Goal: Task Accomplishment & Management: Complete application form

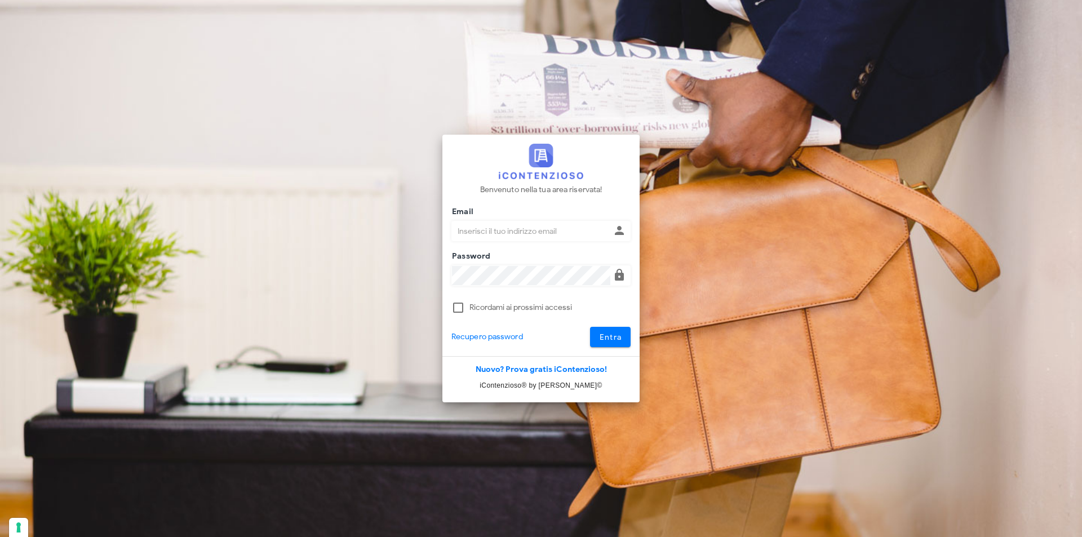
type input "[EMAIL_ADDRESS][DOMAIN_NAME]"
click at [590, 327] on button "Entra" at bounding box center [610, 337] width 41 height 20
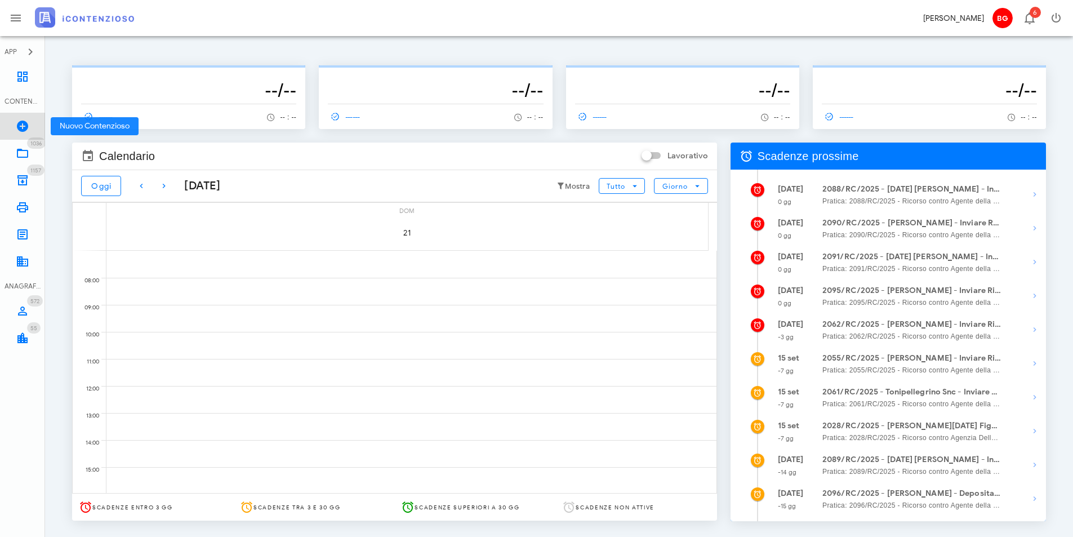
click at [20, 128] on icon at bounding box center [23, 126] width 14 height 14
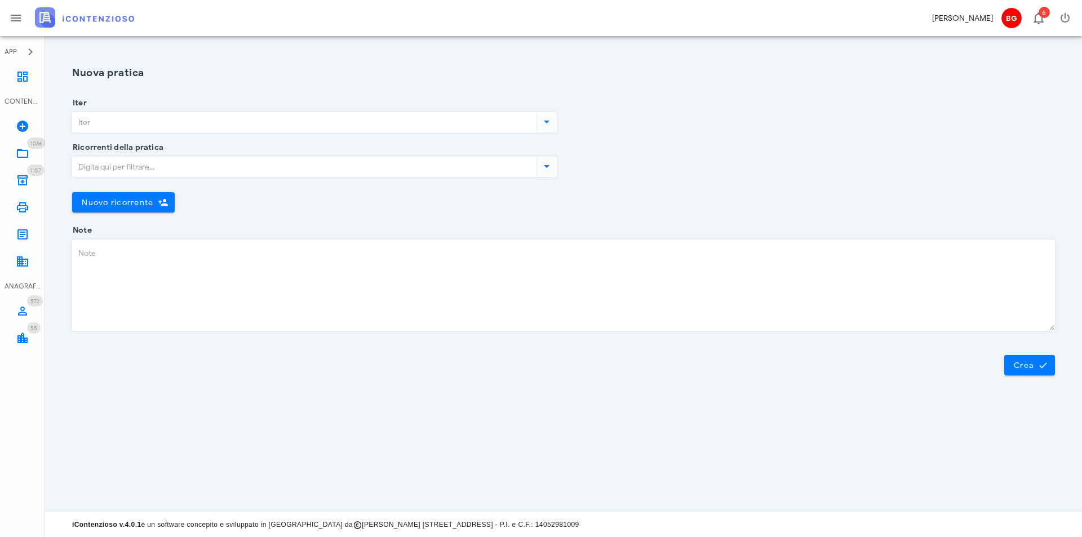
click at [182, 124] on input "Iter" at bounding box center [303, 122] width 461 height 19
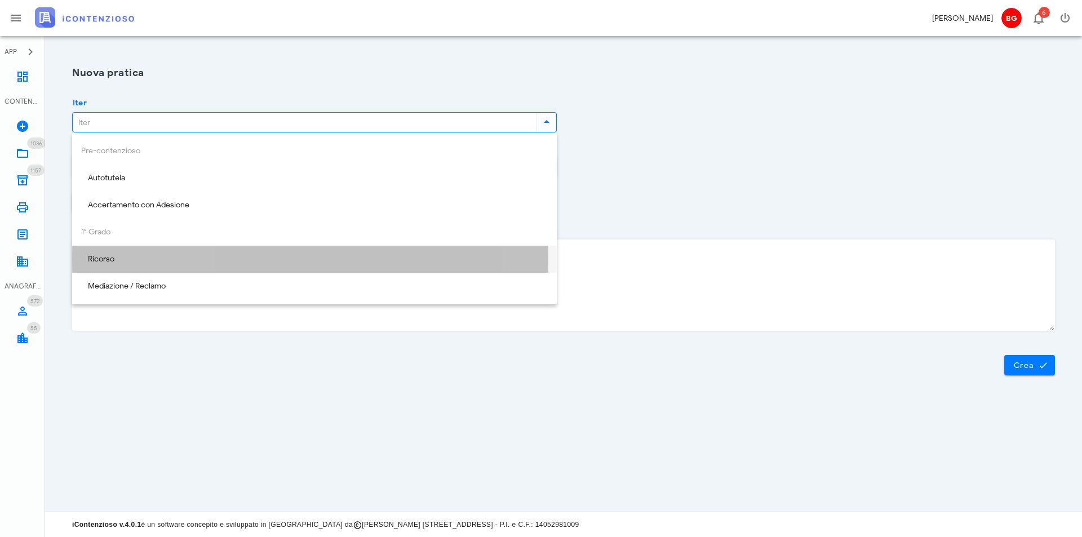
click at [190, 263] on div "Ricorso" at bounding box center [314, 260] width 466 height 10
type input "Ricorso"
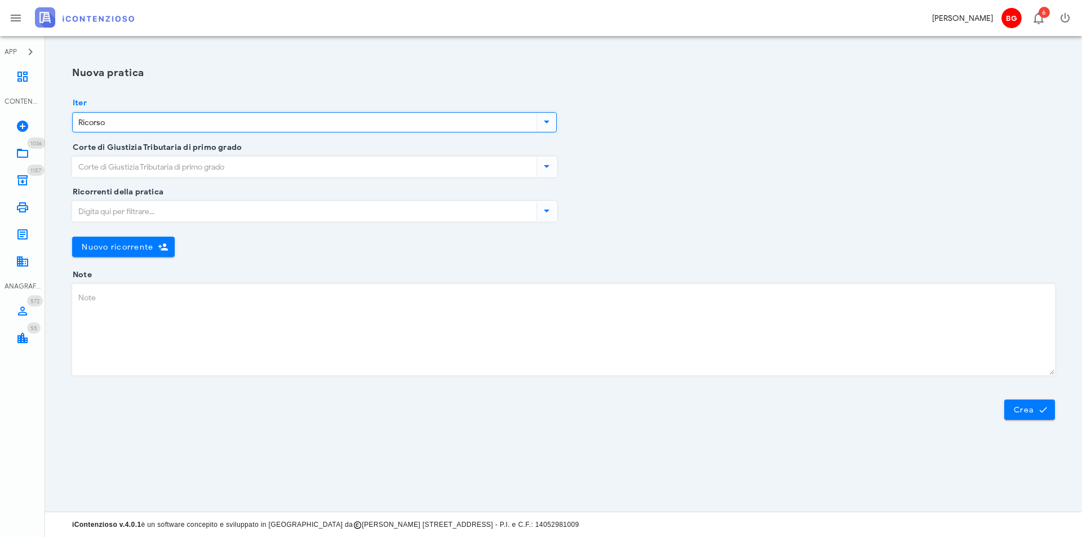
click at [200, 167] on input "Corte di Giustizia Tributaria di primo grado" at bounding box center [303, 166] width 461 height 19
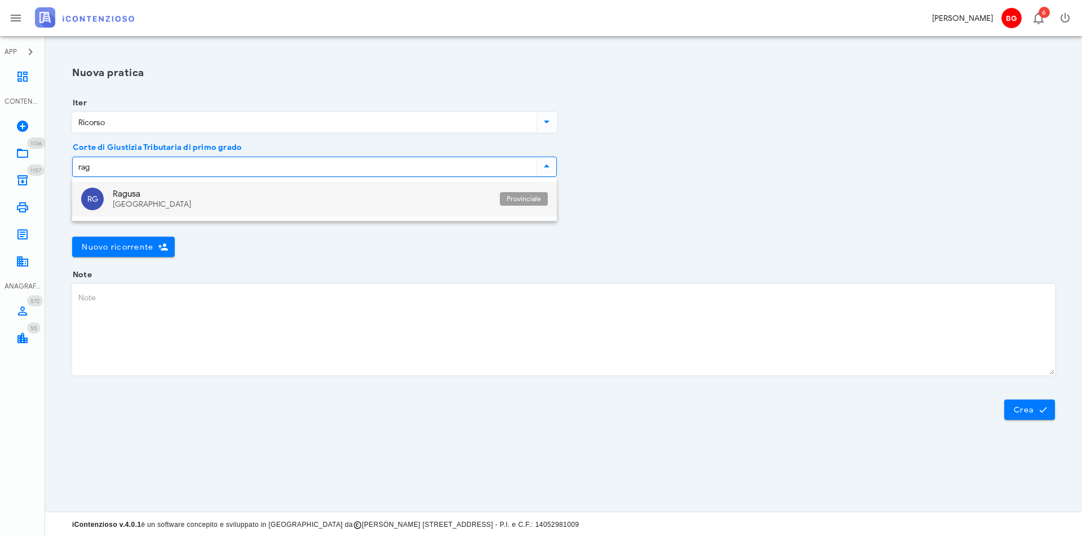
click at [185, 192] on div "Ragusa" at bounding box center [302, 194] width 378 height 10
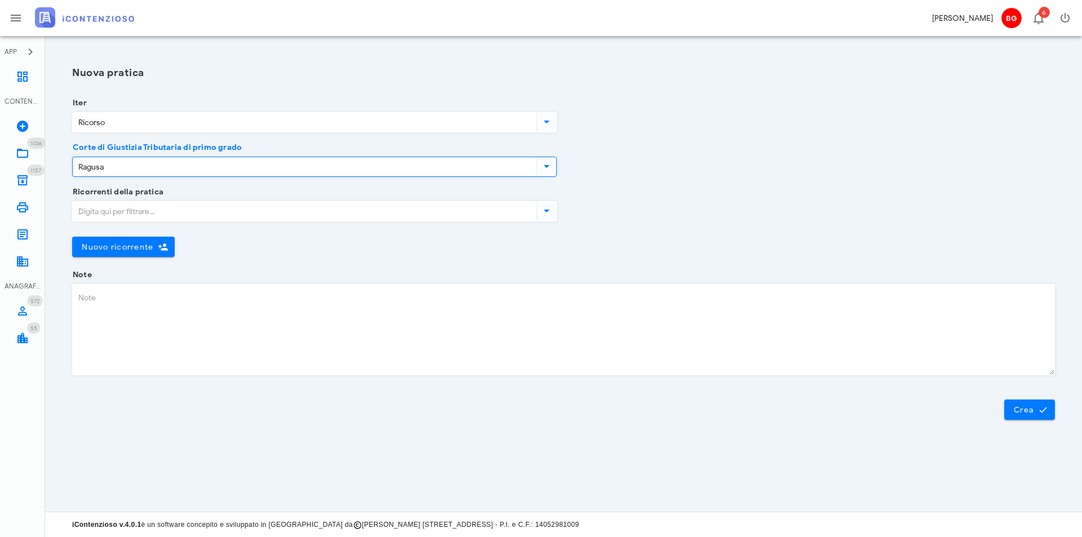
type input "Ragusa"
click at [176, 219] on input "Ricorrenti della pratica" at bounding box center [303, 211] width 461 height 19
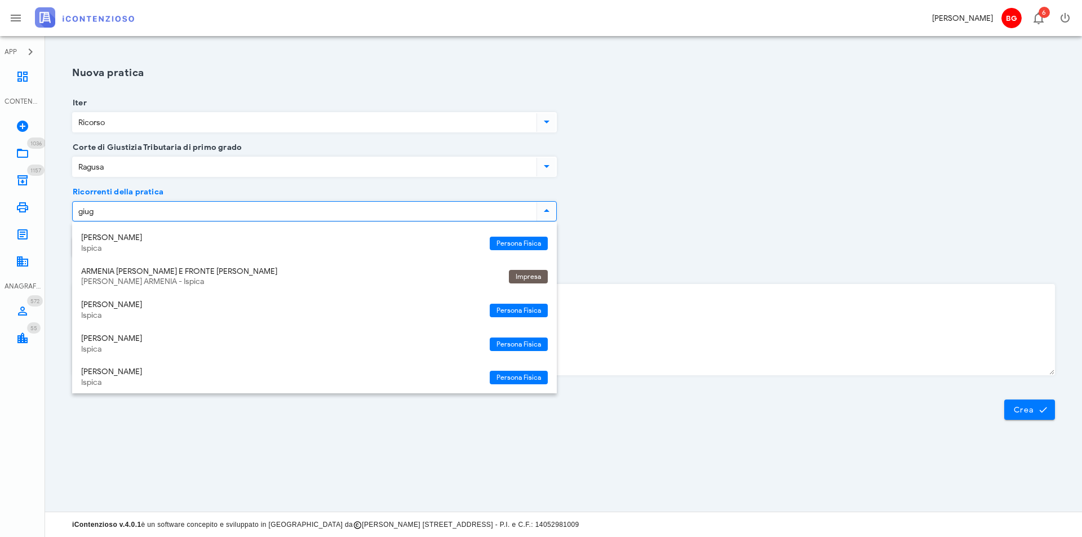
type input "giuga"
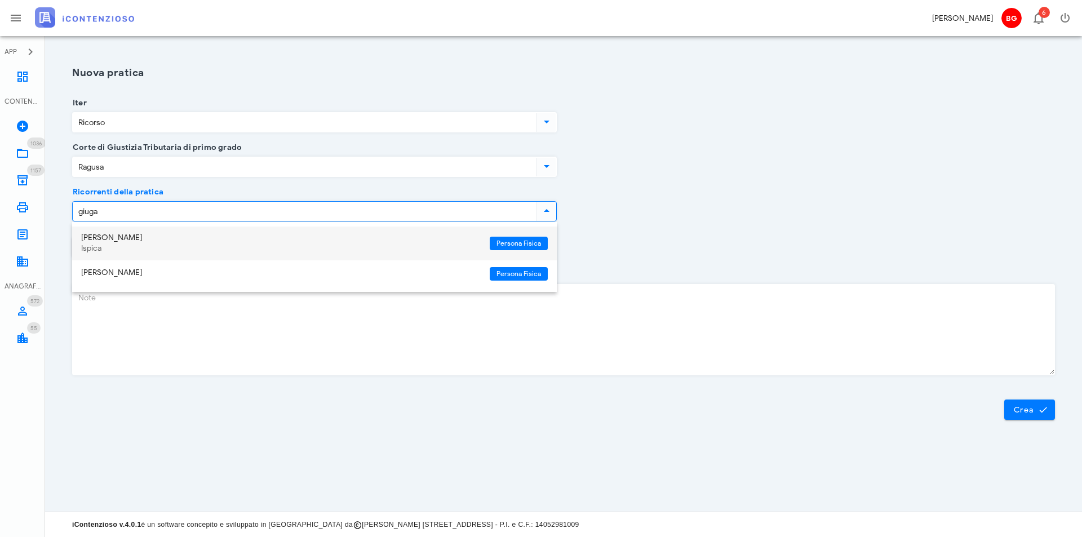
click at [168, 236] on div "Gaetano Giuga" at bounding box center [280, 238] width 399 height 10
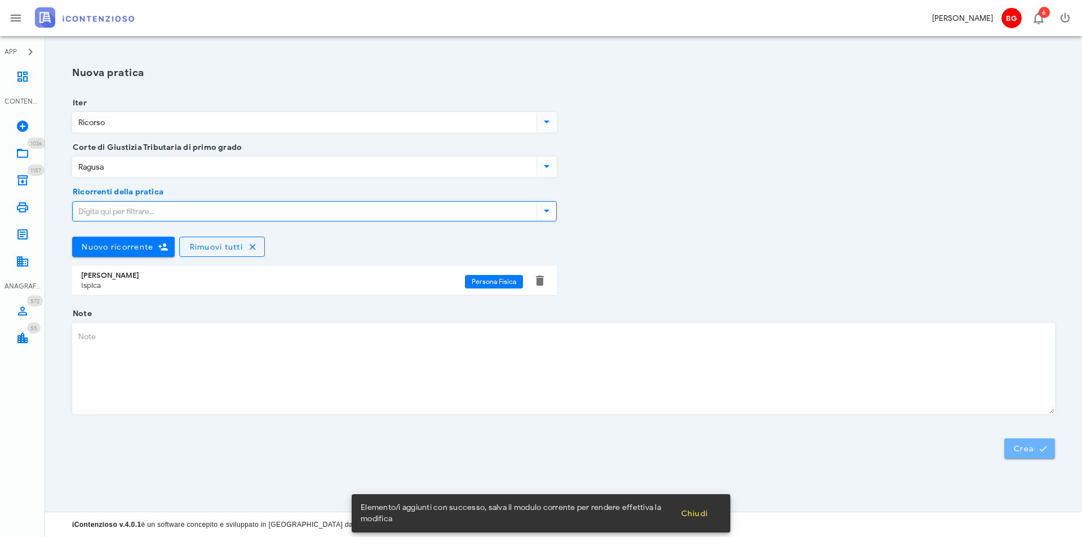
click at [1035, 452] on span "Crea" at bounding box center [1029, 448] width 33 height 10
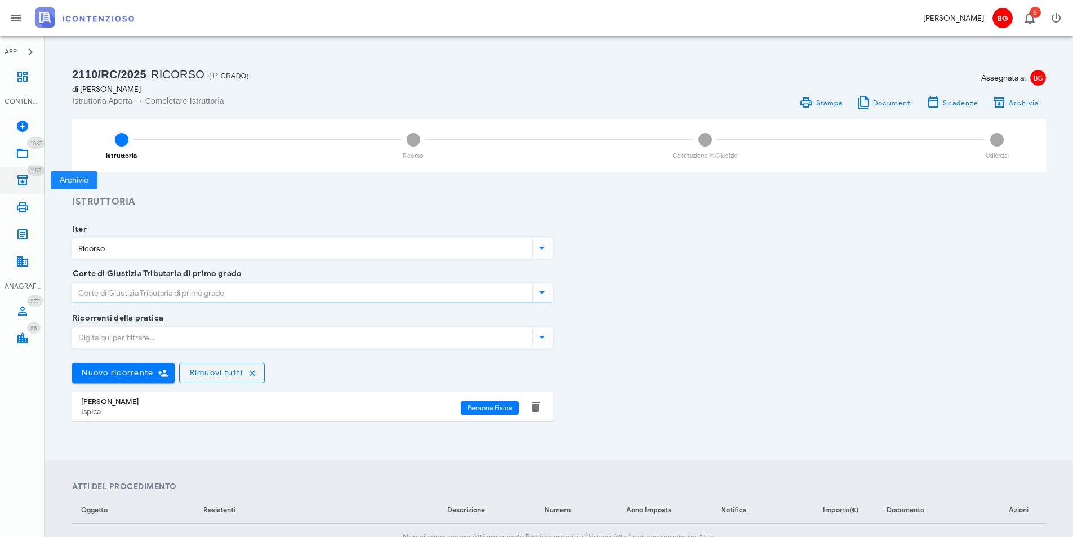
type input "Ragusa"
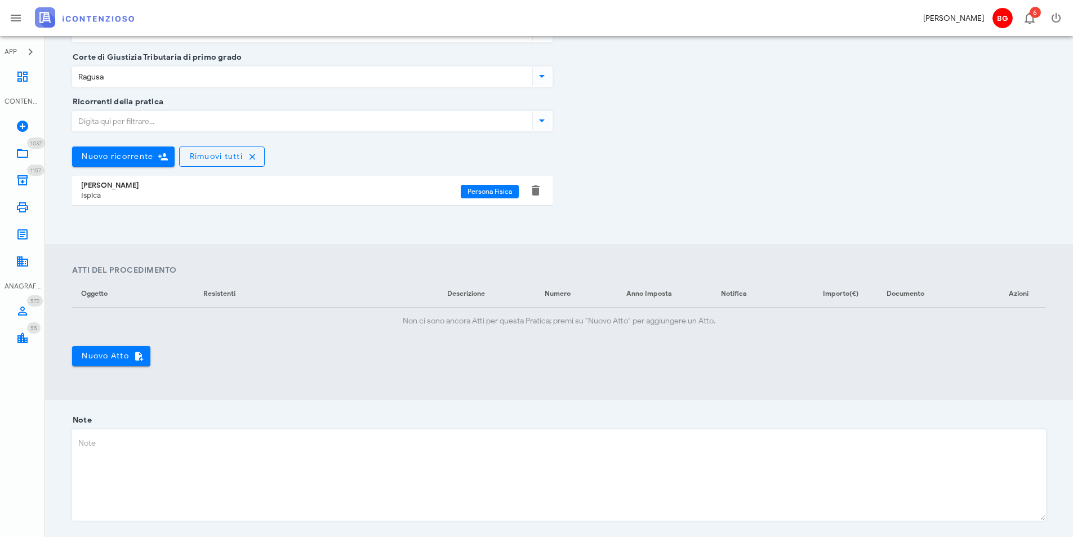
scroll to position [282, 0]
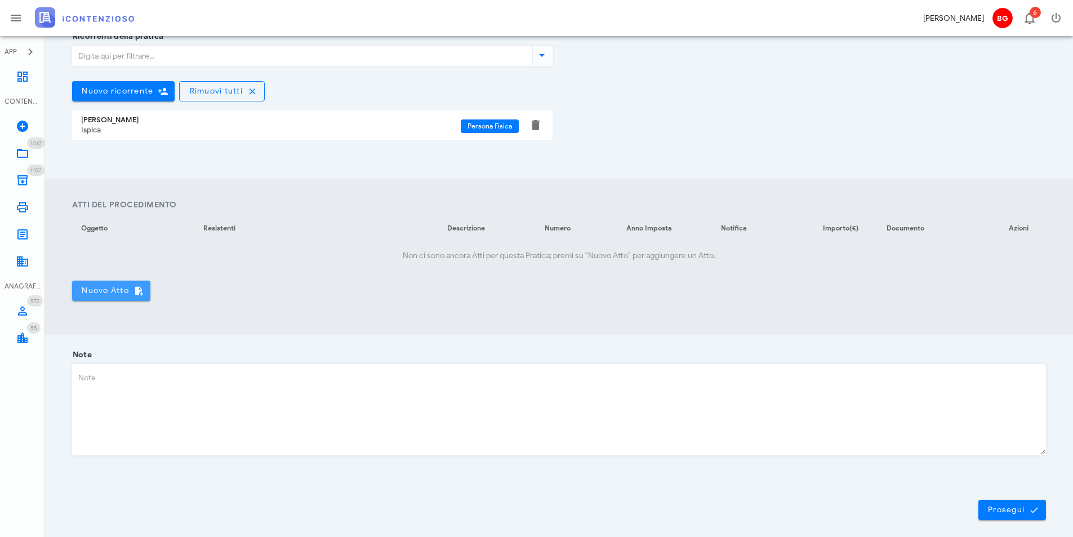
click at [81, 293] on span "Nuovo Atto" at bounding box center [111, 291] width 60 height 10
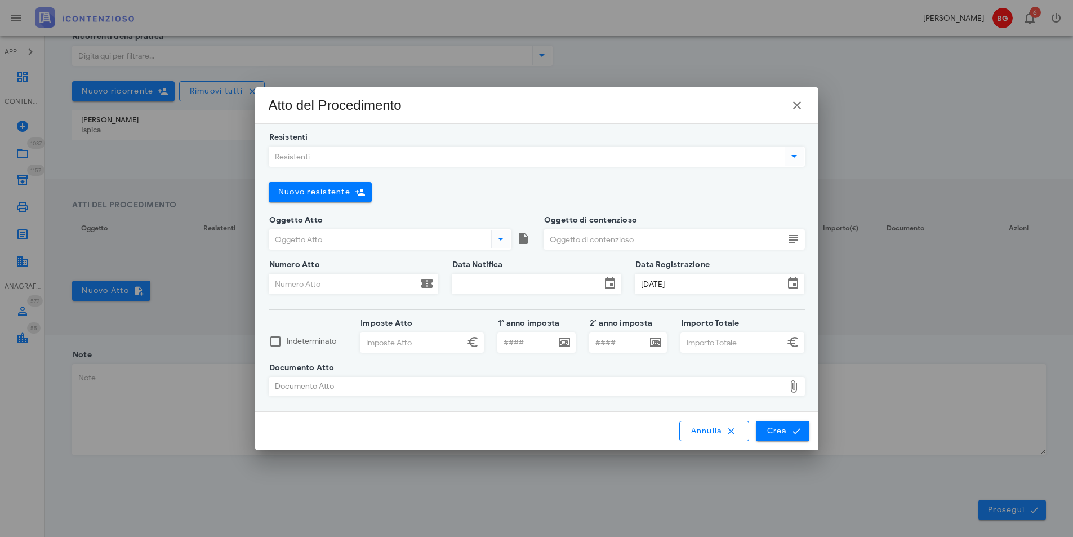
click at [441, 161] on input "Resistenti" at bounding box center [525, 156] width 513 height 19
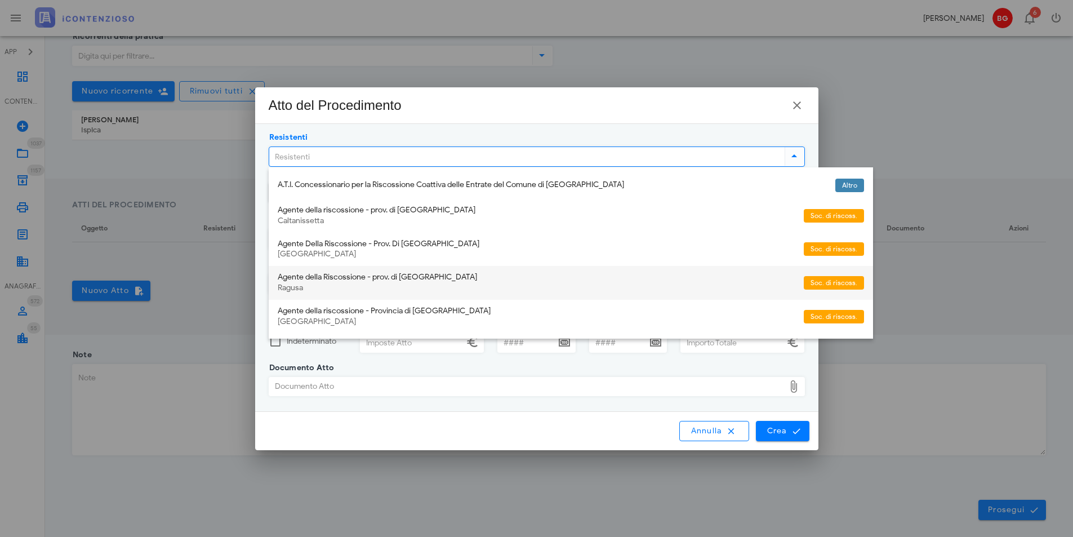
click at [392, 274] on div "Agente della Riscossione - prov. di Ragusa" at bounding box center [536, 278] width 517 height 10
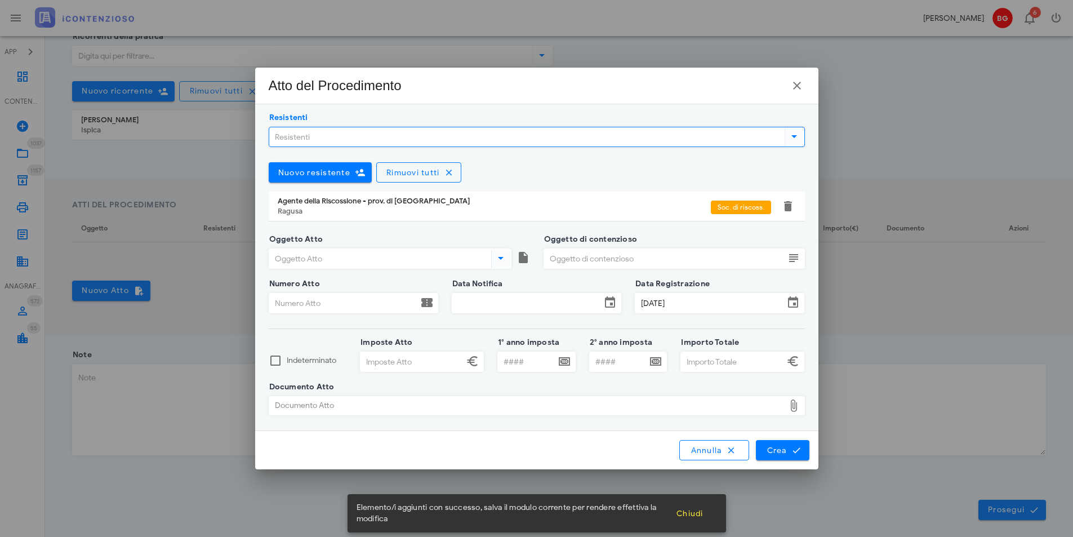
click at [333, 253] on input "Oggetto Atto" at bounding box center [379, 258] width 220 height 19
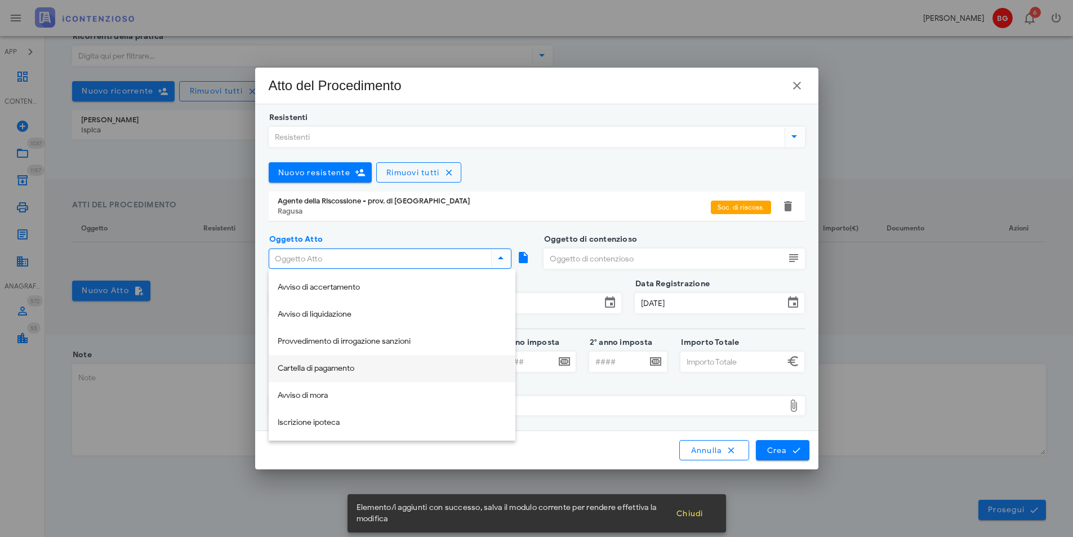
click at [341, 369] on div "Cartella di pagamento" at bounding box center [392, 369] width 229 height 10
type input "Cartella di pagamento"
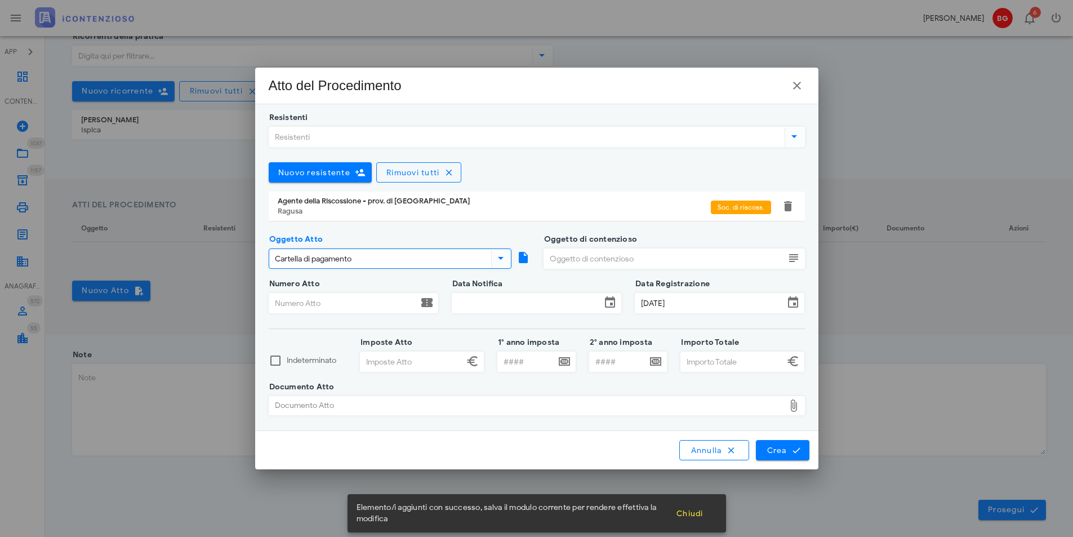
click at [566, 269] on div "Oggetto di contenzioso" at bounding box center [674, 265] width 261 height 35
click at [577, 251] on input "Oggetto di contenzioso" at bounding box center [664, 258] width 241 height 19
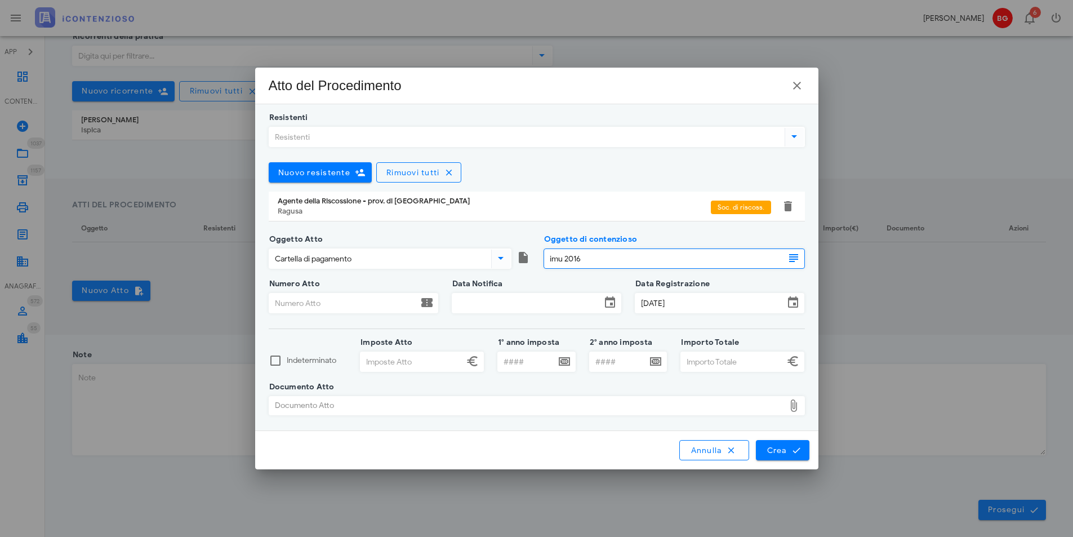
type input "imu 2016"
click at [372, 308] on input "Numero Atto" at bounding box center [343, 303] width 149 height 19
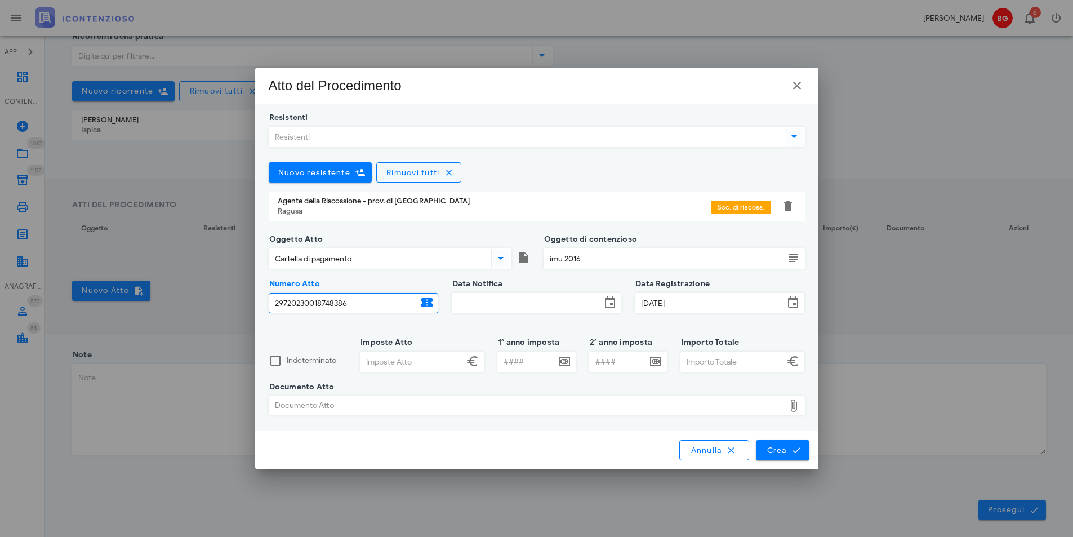
type input "29720230018748386"
click at [496, 301] on input "Data Notifica" at bounding box center [526, 303] width 149 height 19
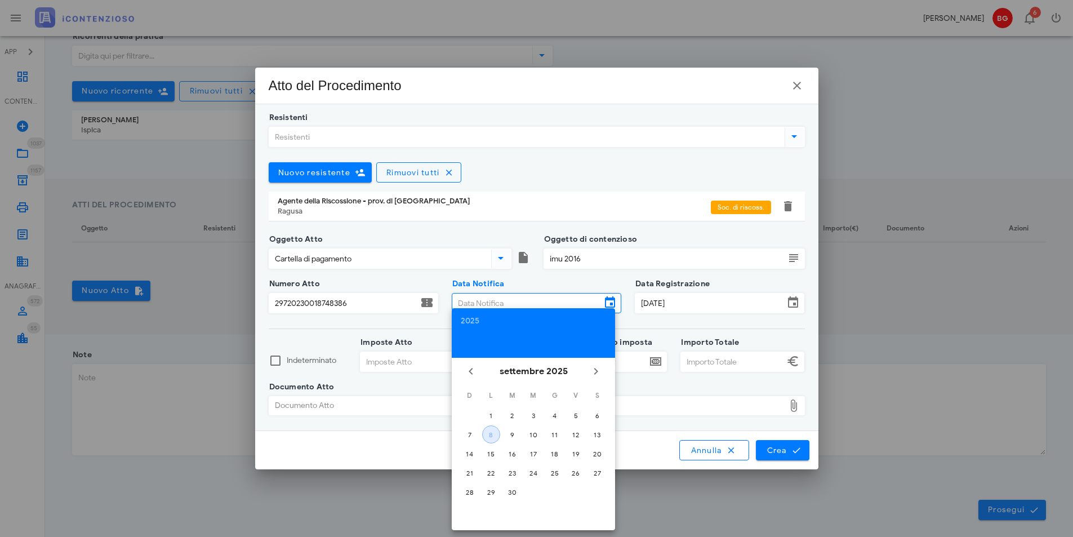
click at [489, 438] on div "8" at bounding box center [491, 434] width 17 height 8
type input "08/09/2025"
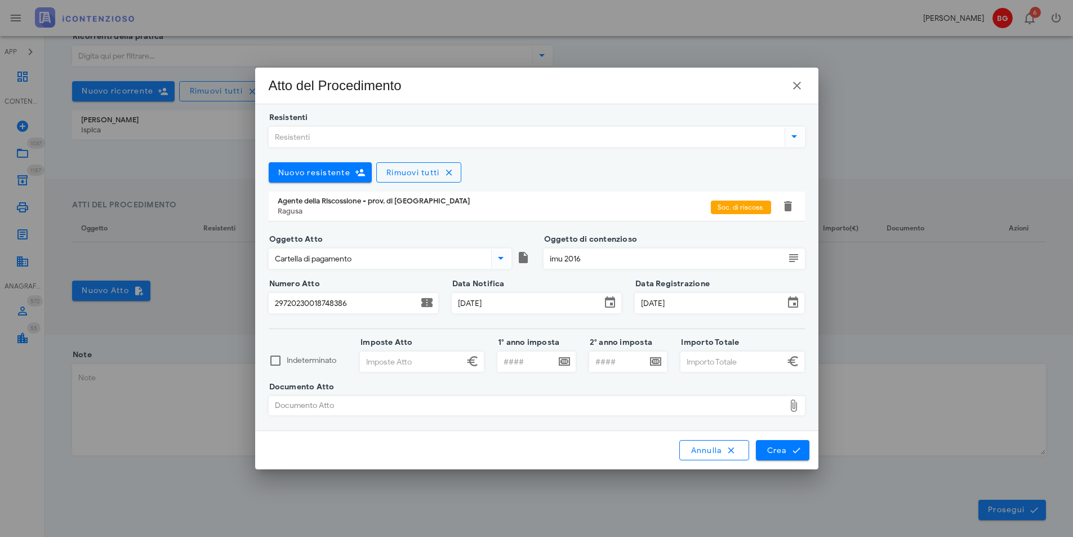
click at [413, 357] on input "Imposte Atto" at bounding box center [412, 361] width 103 height 19
type input "1.569,00"
click at [713, 355] on input "Importo Totale" at bounding box center [732, 361] width 103 height 19
click at [646, 403] on div "Documento Atto" at bounding box center [526, 406] width 515 height 18
type input "1.574,88"
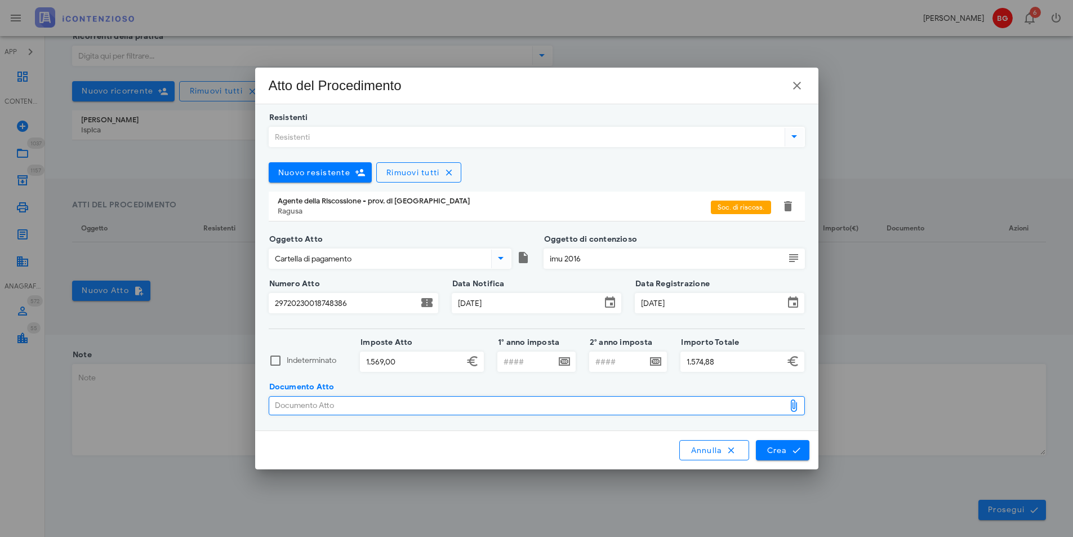
type input "C:\fakepath\7409.pdf"
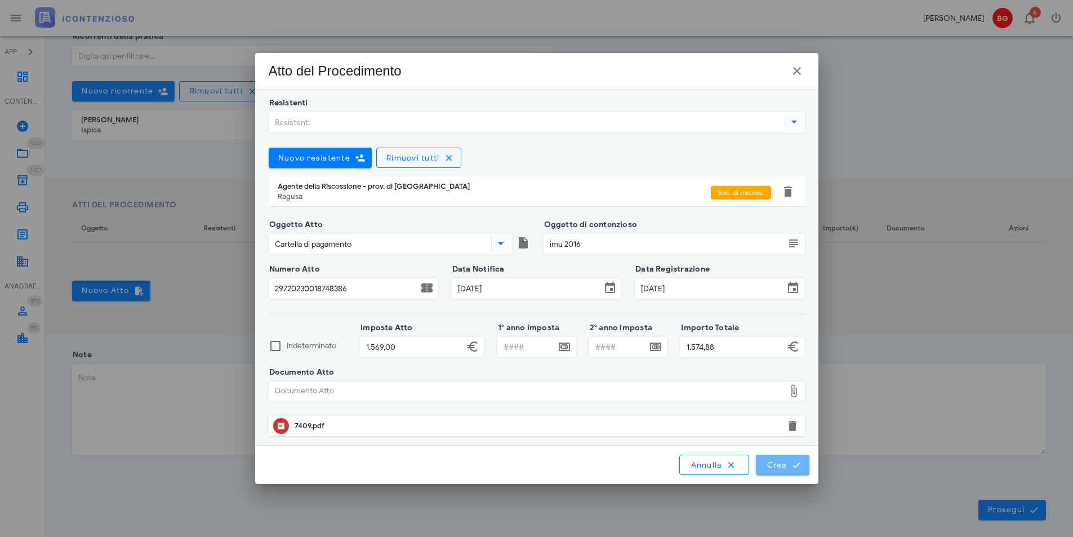
click at [783, 460] on span "Crea" at bounding box center [782, 465] width 33 height 10
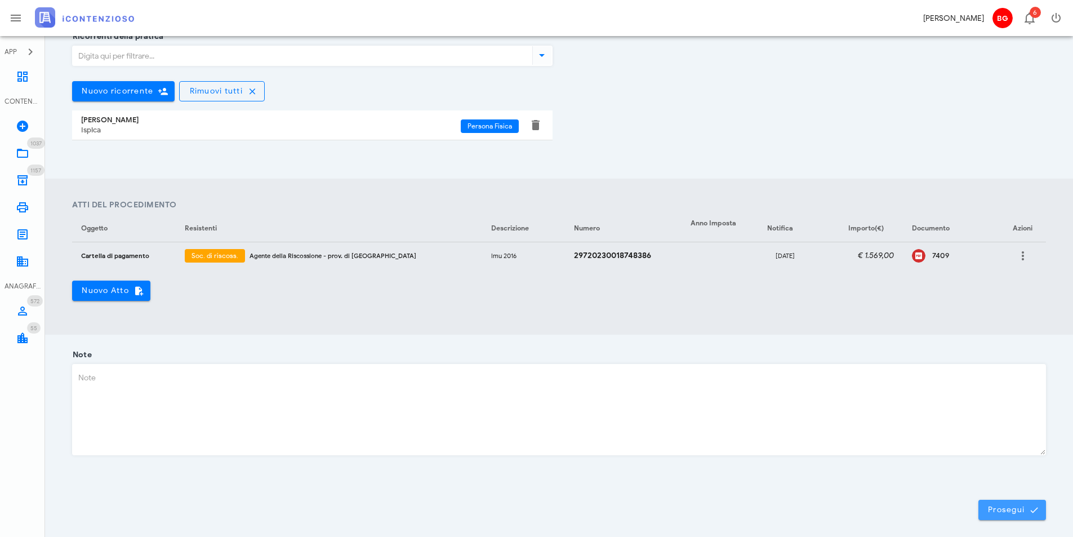
click at [1025, 508] on span "Prosegui" at bounding box center [1013, 510] width 50 height 10
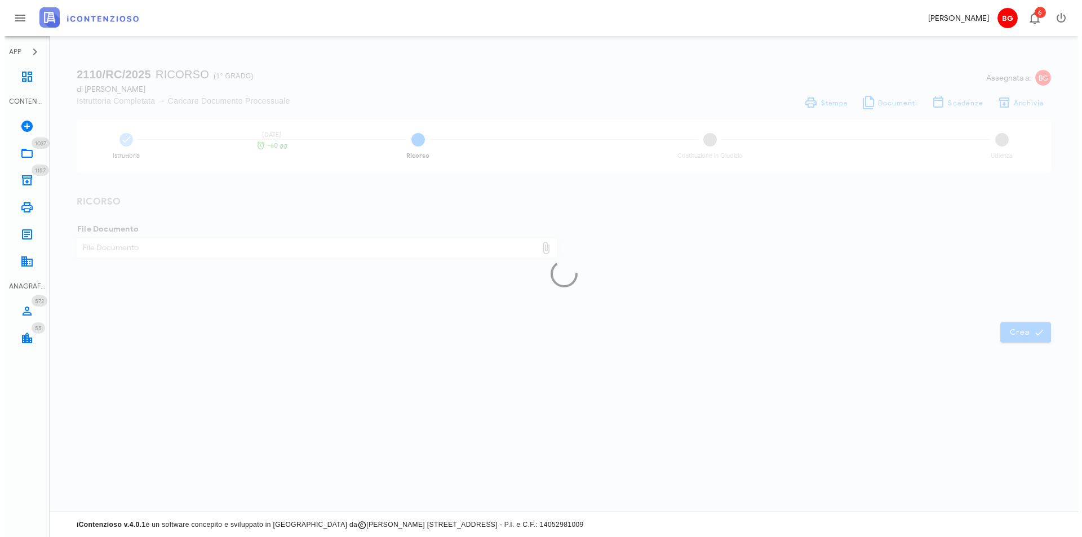
scroll to position [0, 0]
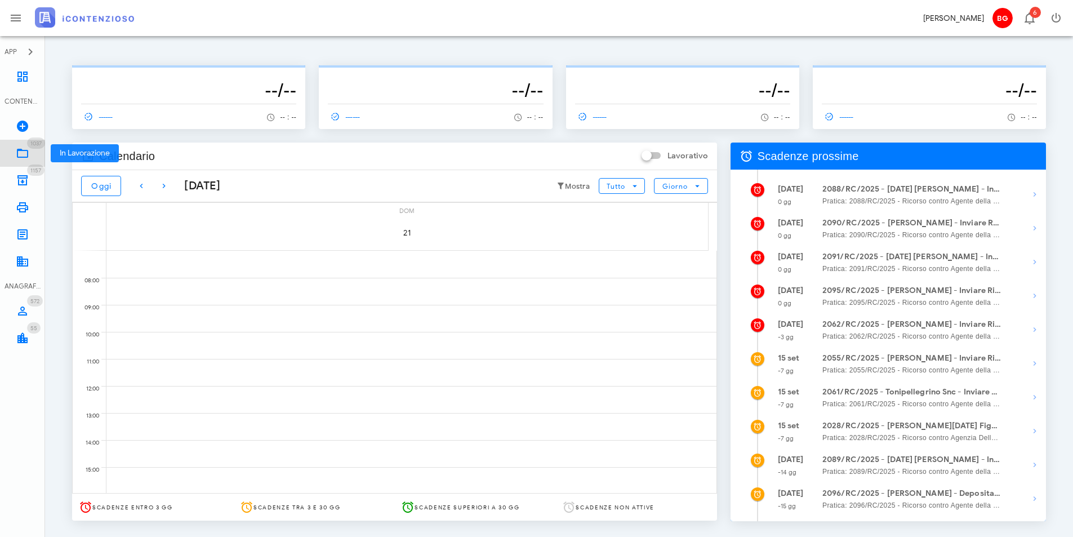
drag, startPoint x: 19, startPoint y: 153, endPoint x: 26, endPoint y: 148, distance: 9.4
click at [20, 153] on icon at bounding box center [23, 153] width 14 height 14
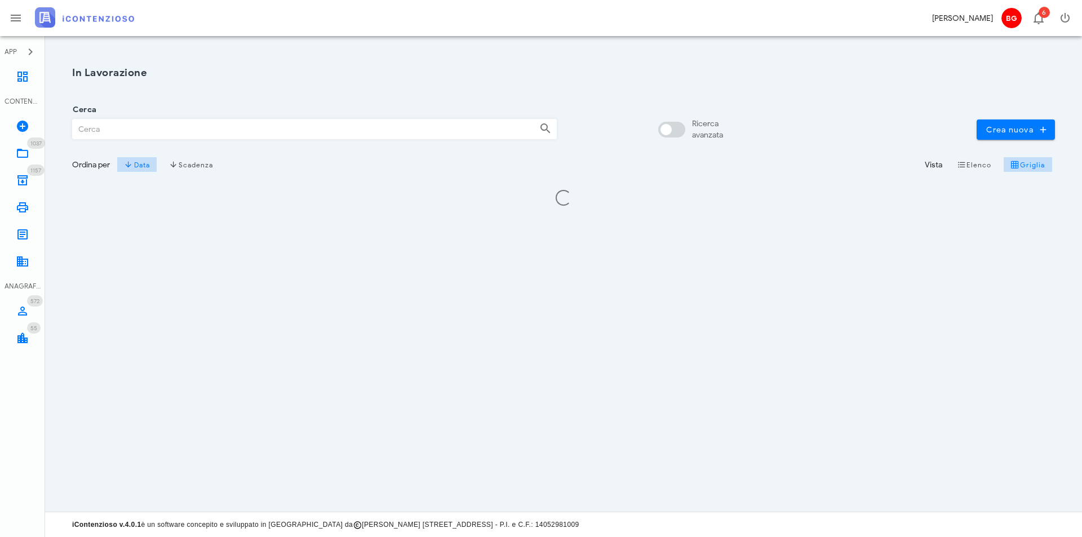
click at [172, 128] on input "Cerca" at bounding box center [301, 128] width 457 height 19
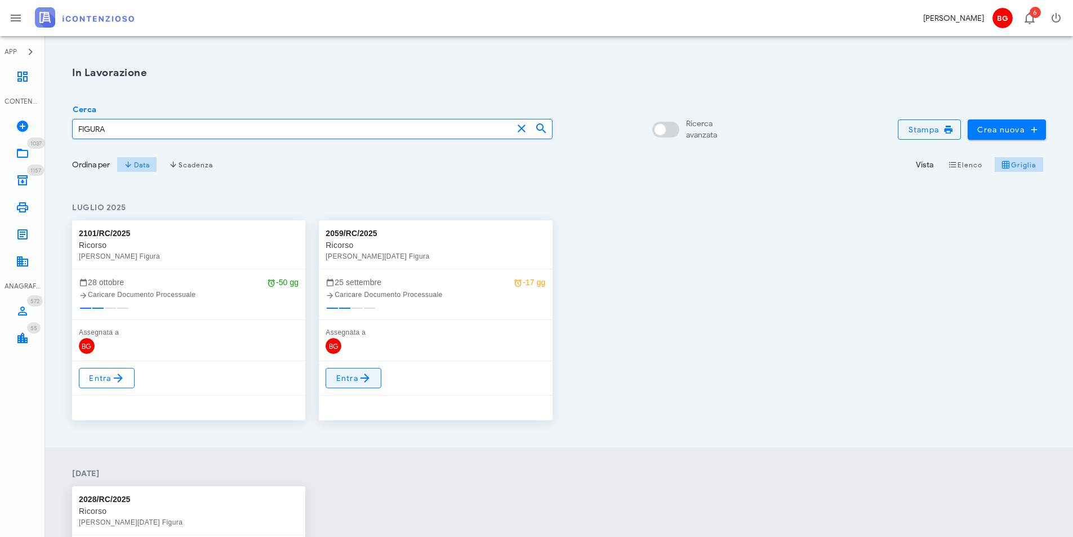
type input "FIGURA"
click at [345, 380] on span "Entra" at bounding box center [353, 378] width 37 height 14
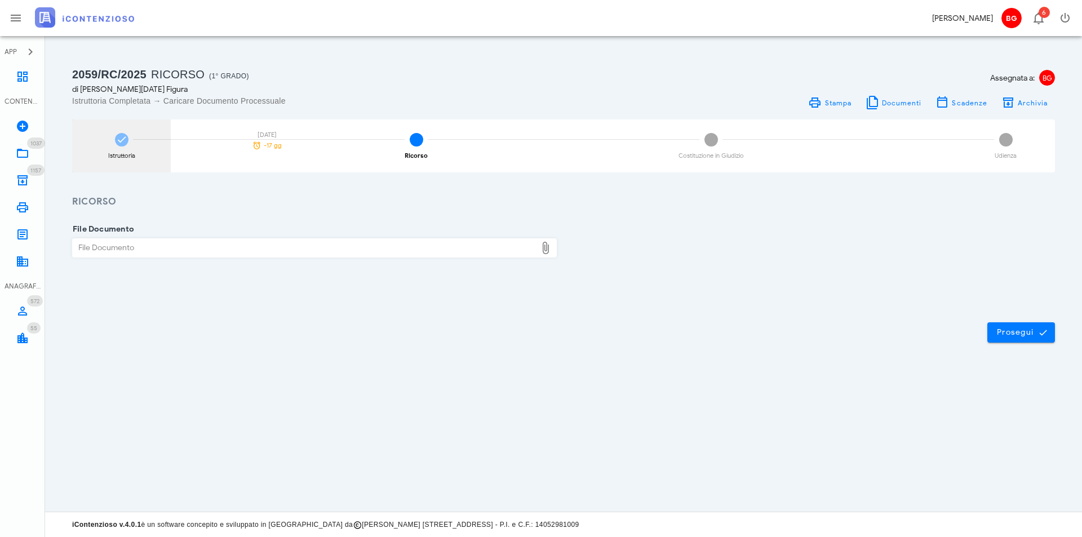
click at [128, 155] on div "Istruttoria" at bounding box center [121, 156] width 27 height 6
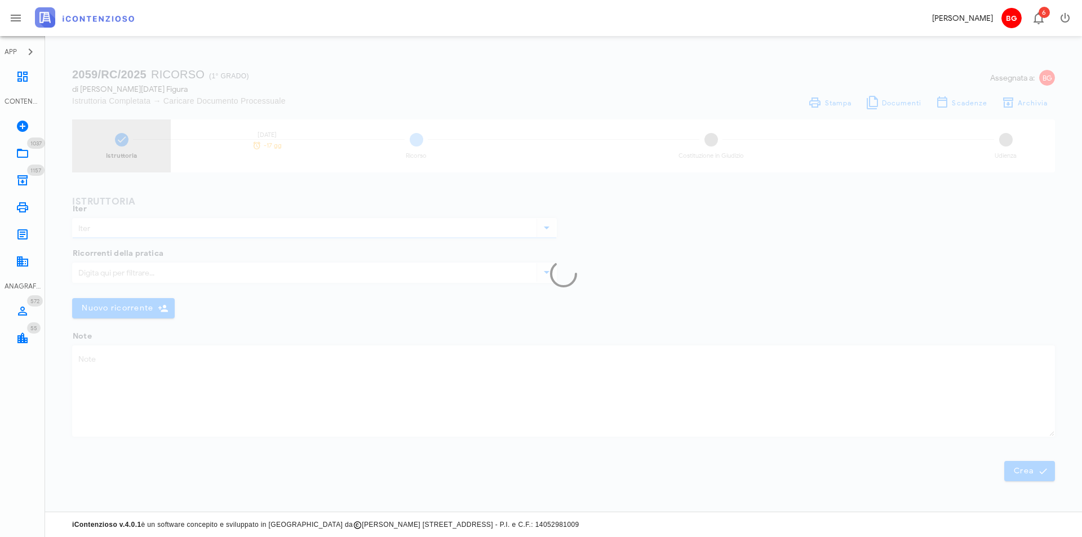
type input "Ricorso"
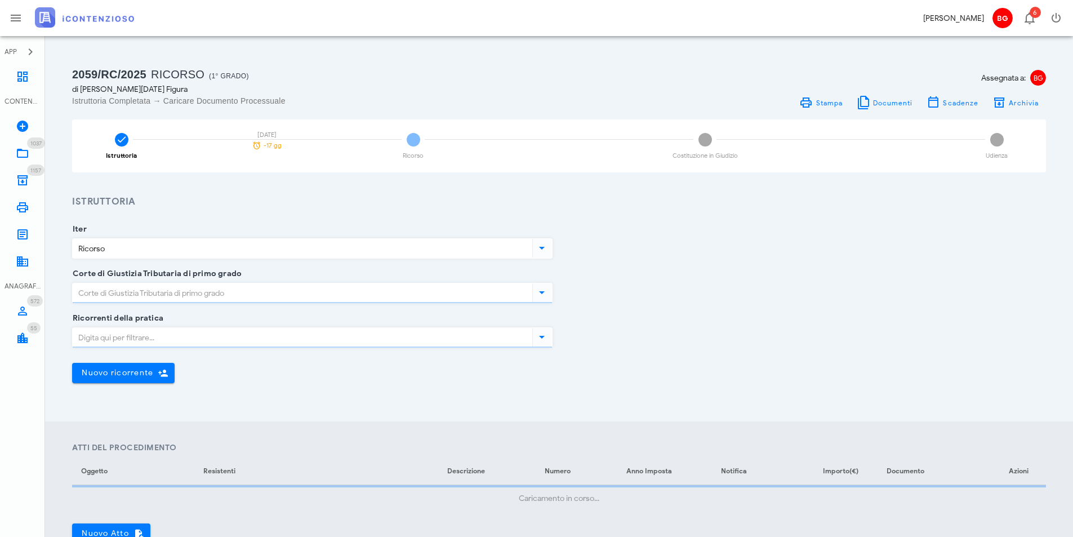
type input "Ragusa"
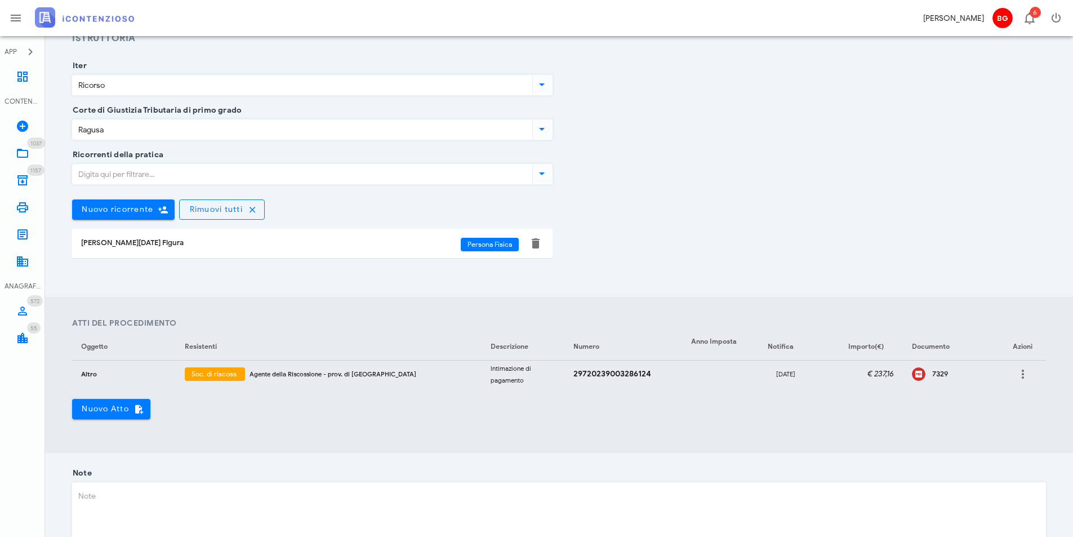
scroll to position [169, 0]
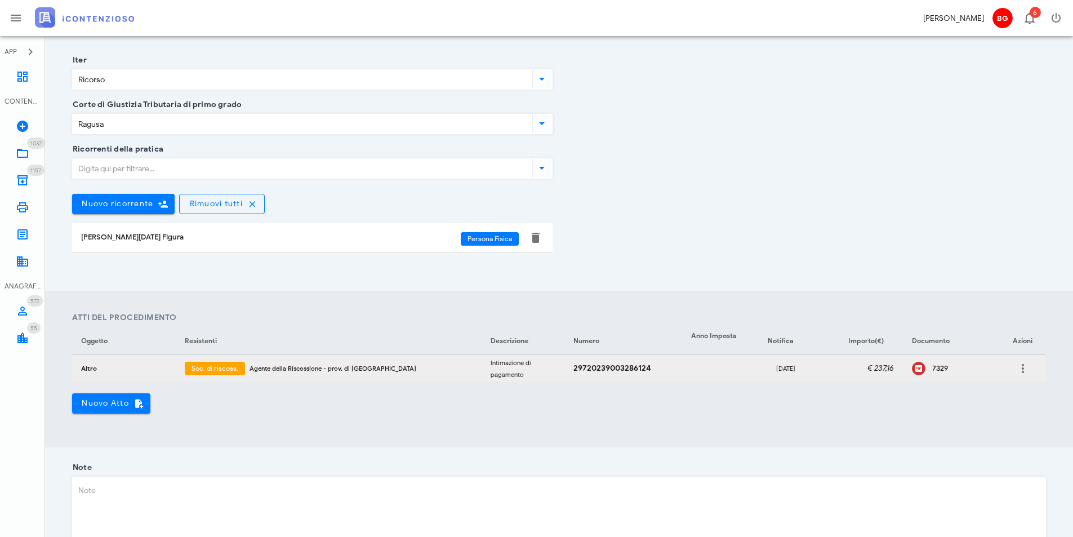
click at [935, 367] on div "7329" at bounding box center [961, 368] width 59 height 9
click at [16, 146] on link "1037 In Lavorazione 1037" at bounding box center [22, 153] width 45 height 27
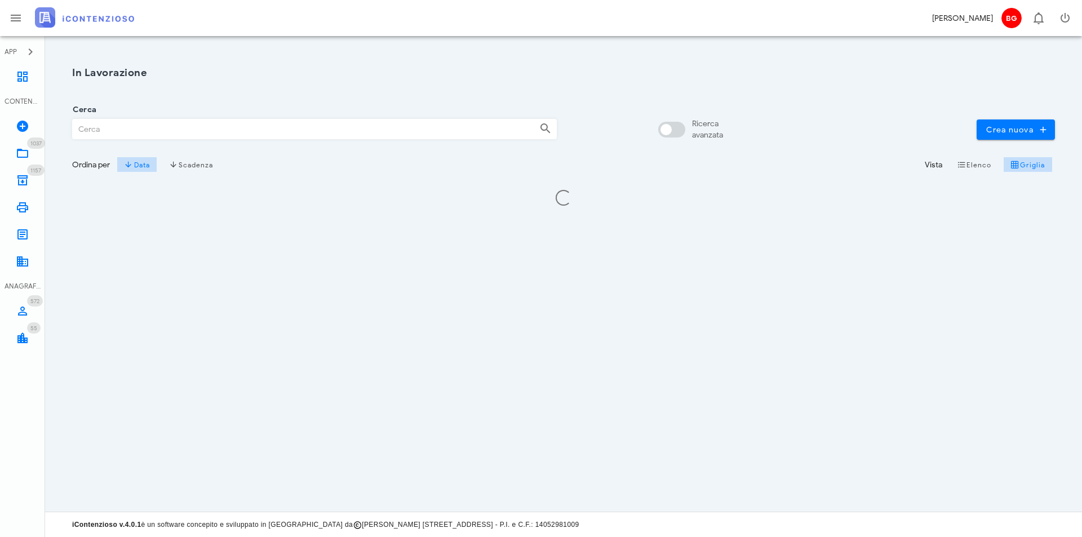
click at [216, 124] on input "Cerca" at bounding box center [301, 128] width 457 height 19
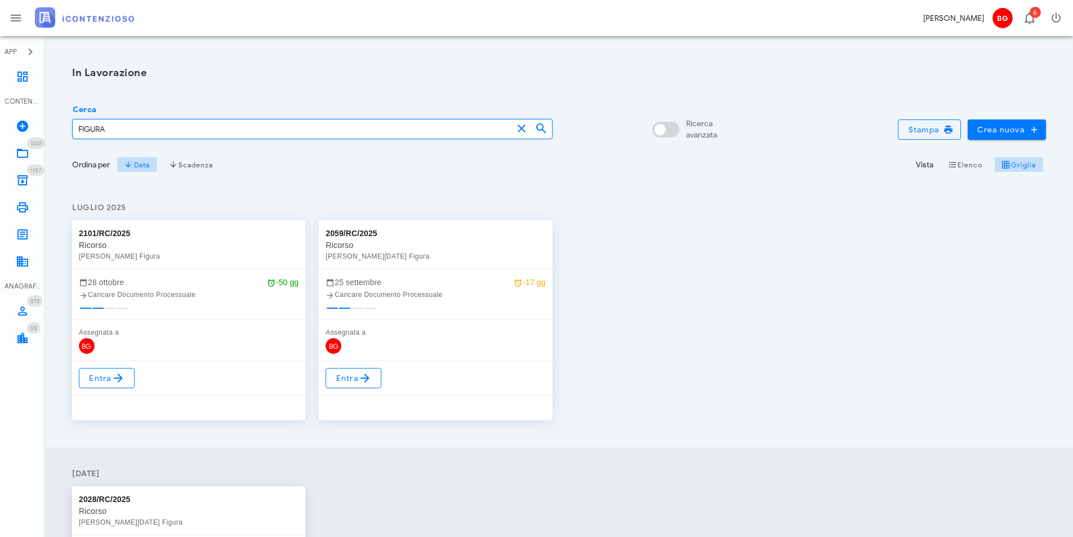
type input "FIGURA"
click at [99, 380] on span "Entra" at bounding box center [106, 378] width 37 height 14
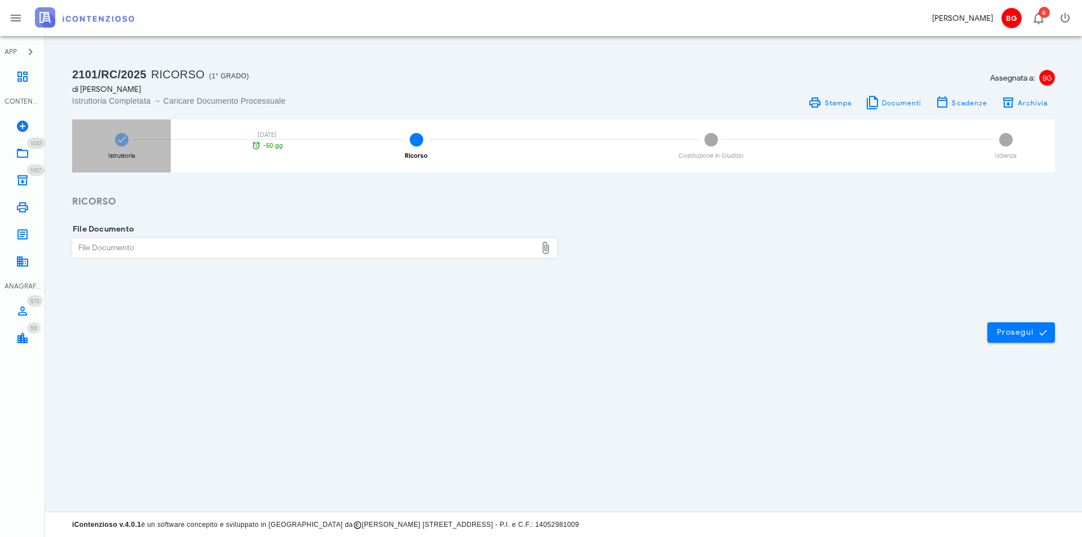
click at [127, 146] on div "Istruttoria 28/10/2025 -50 gg" at bounding box center [121, 145] width 99 height 53
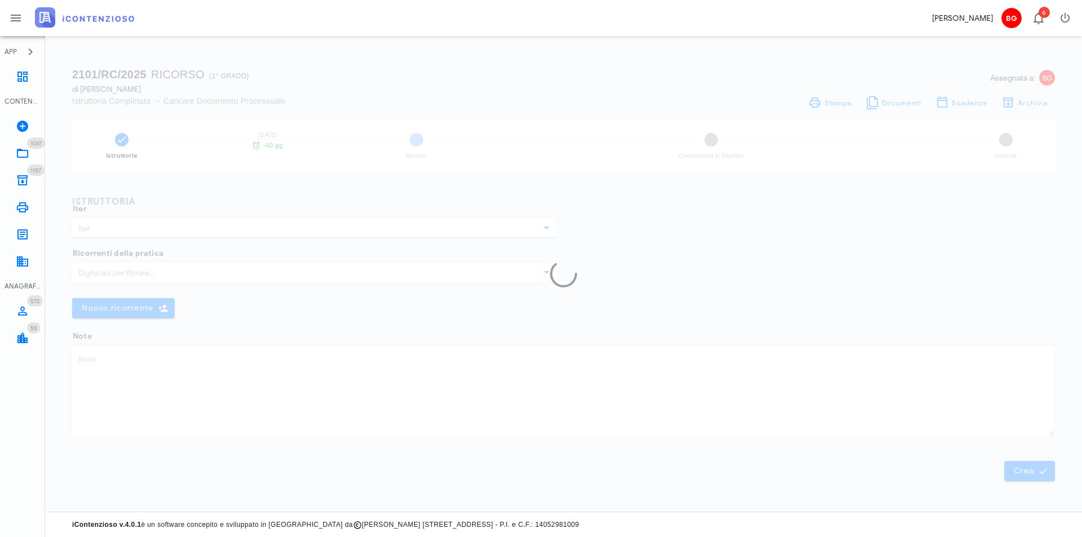
type input "Ricorso"
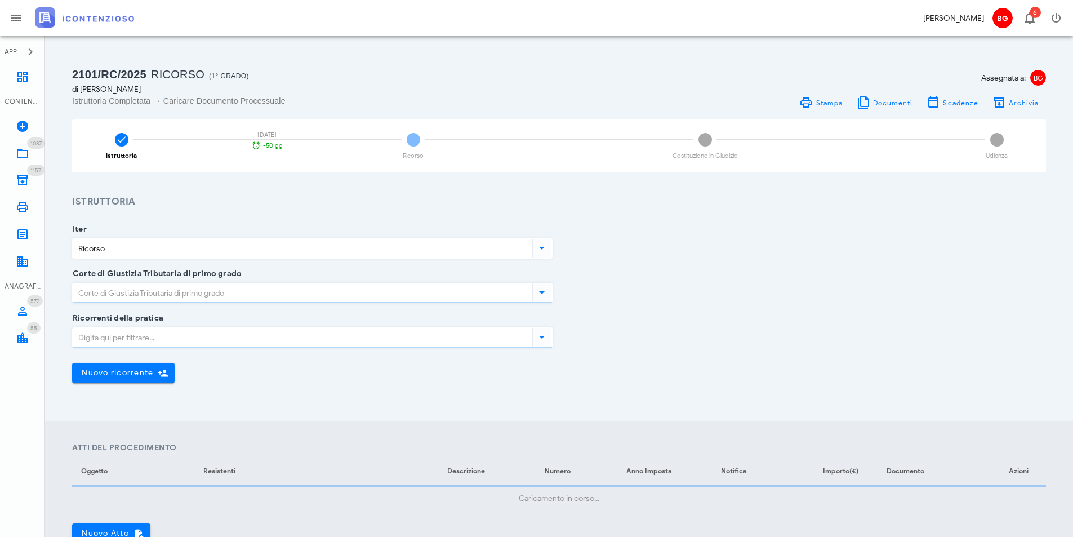
type input "Ragusa"
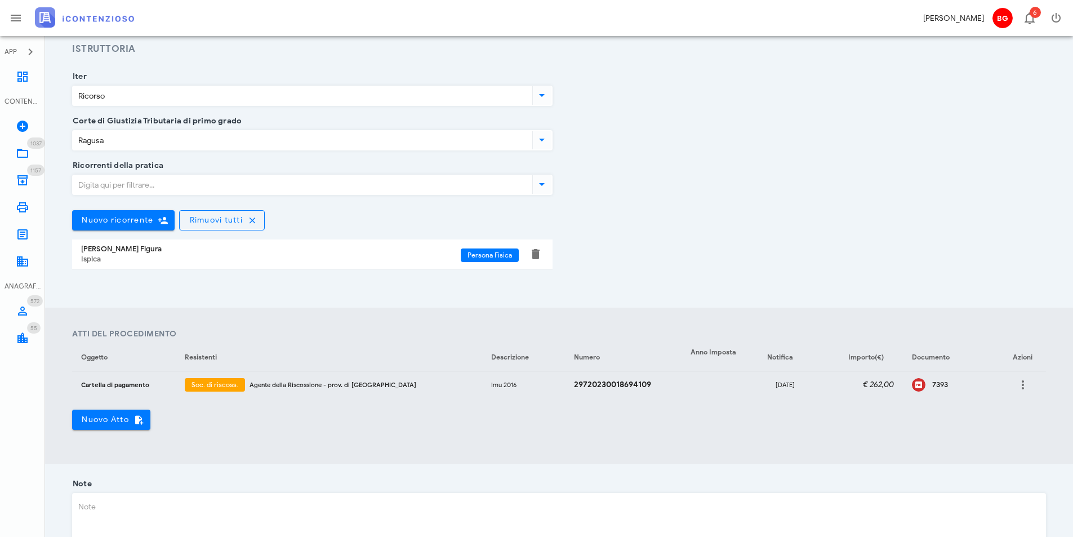
scroll to position [169, 0]
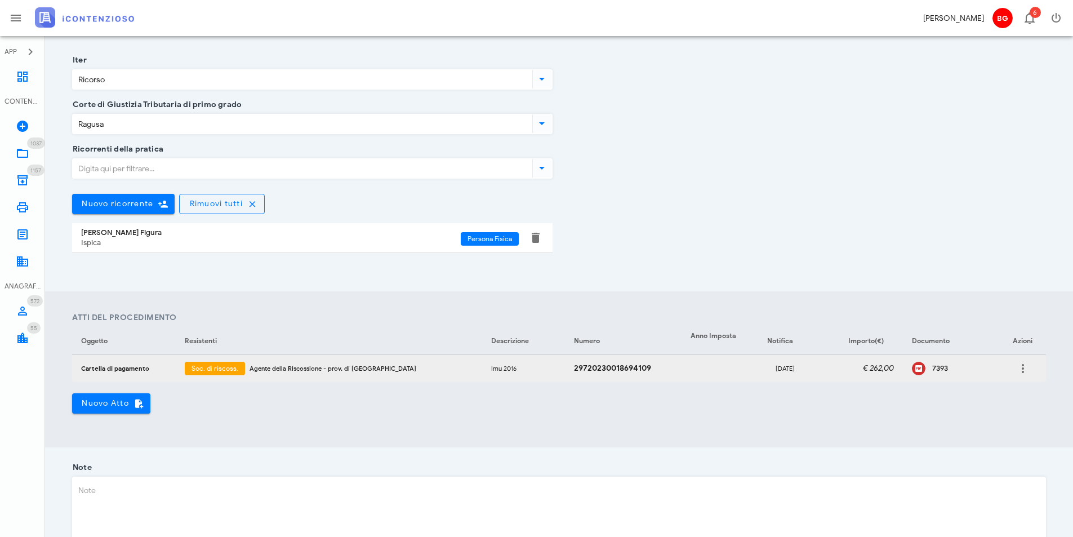
click at [932, 367] on div "7393" at bounding box center [961, 368] width 59 height 9
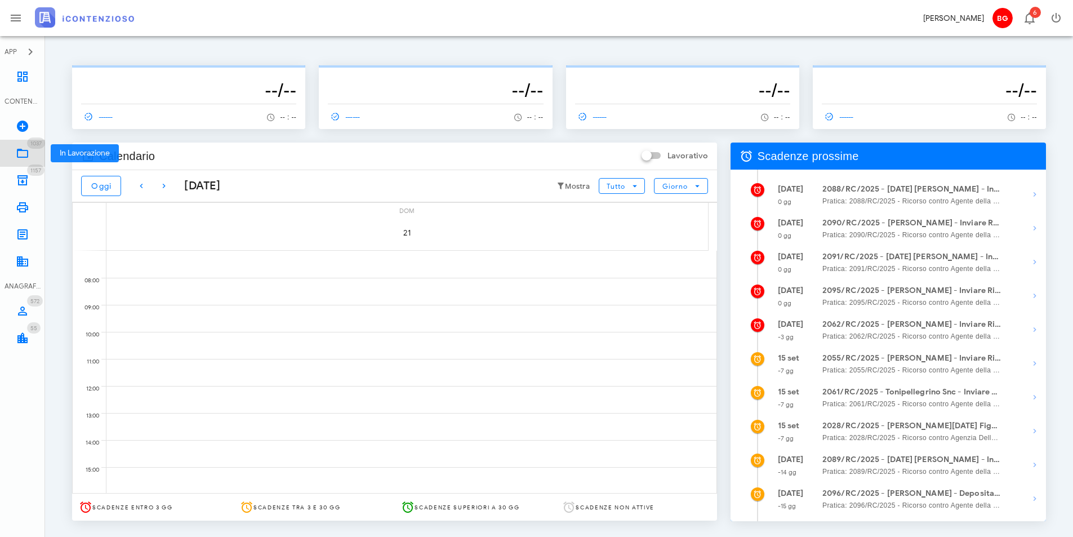
click at [16, 148] on icon at bounding box center [23, 153] width 14 height 14
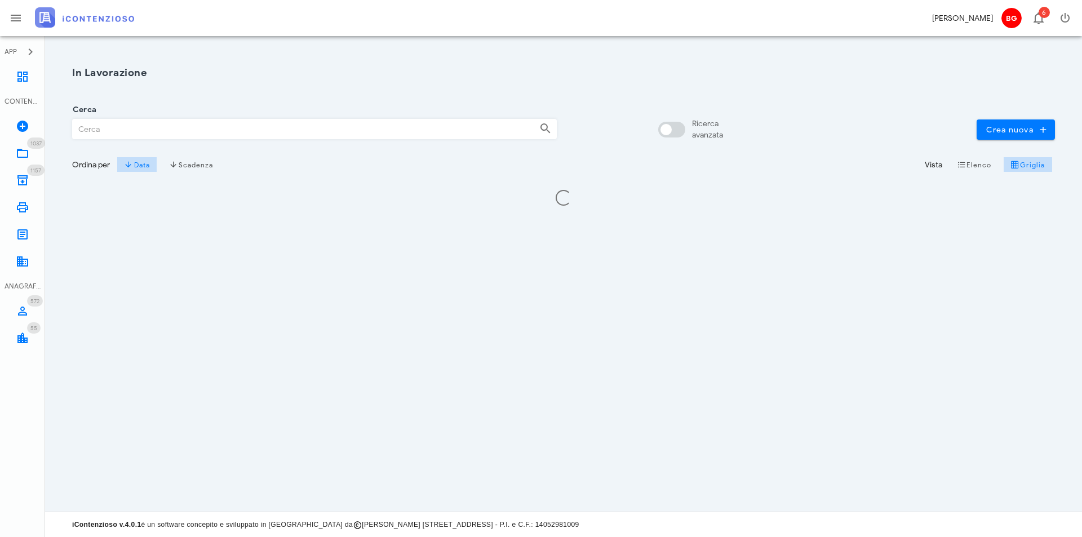
click at [136, 126] on input "Cerca" at bounding box center [301, 128] width 457 height 19
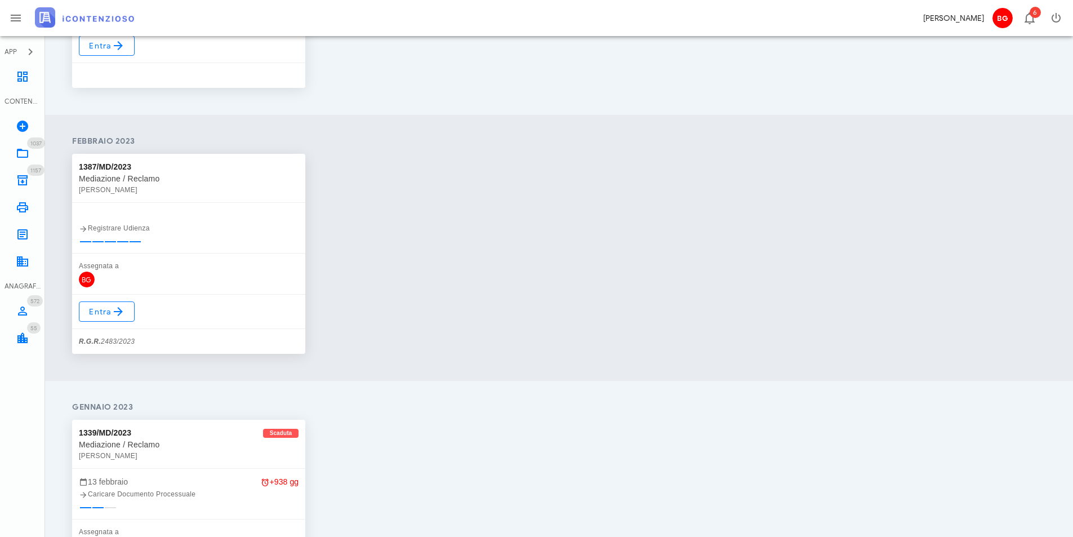
scroll to position [328, 0]
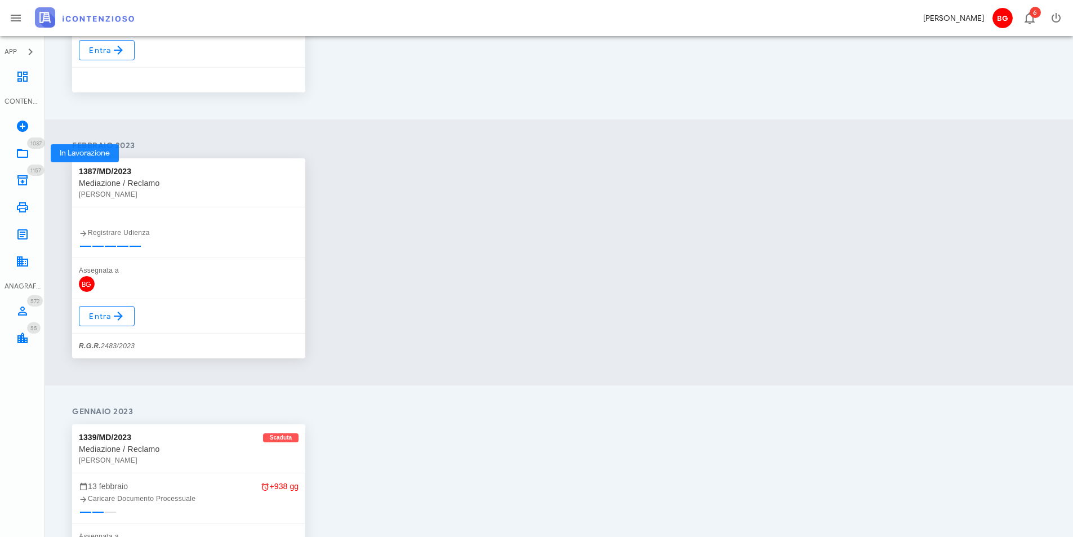
type input "GIUGA"
click at [34, 152] on link "1037 In Lavorazione 1037" at bounding box center [22, 153] width 45 height 27
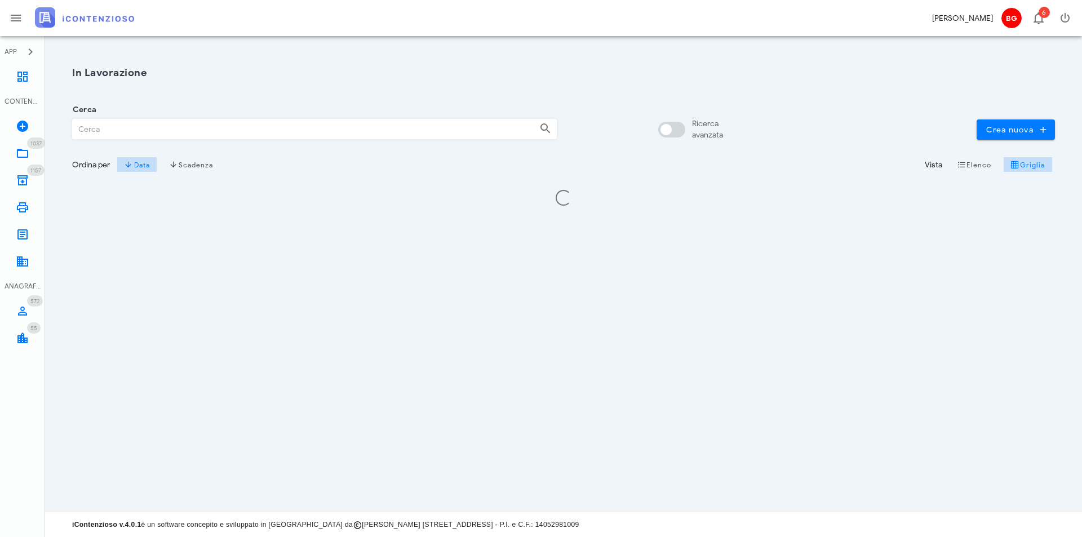
click at [182, 128] on input "Cerca" at bounding box center [301, 128] width 457 height 19
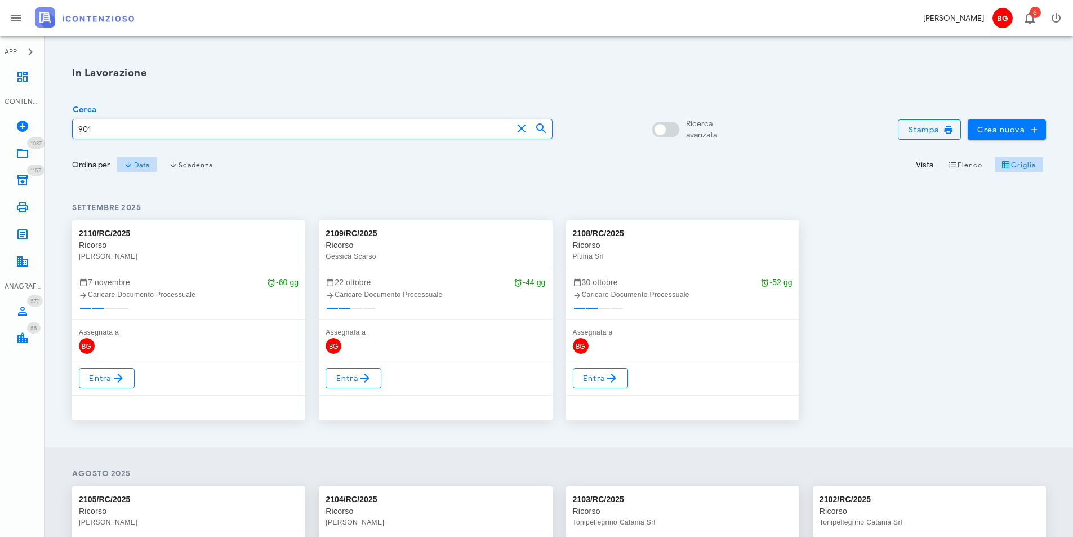
type input "901"
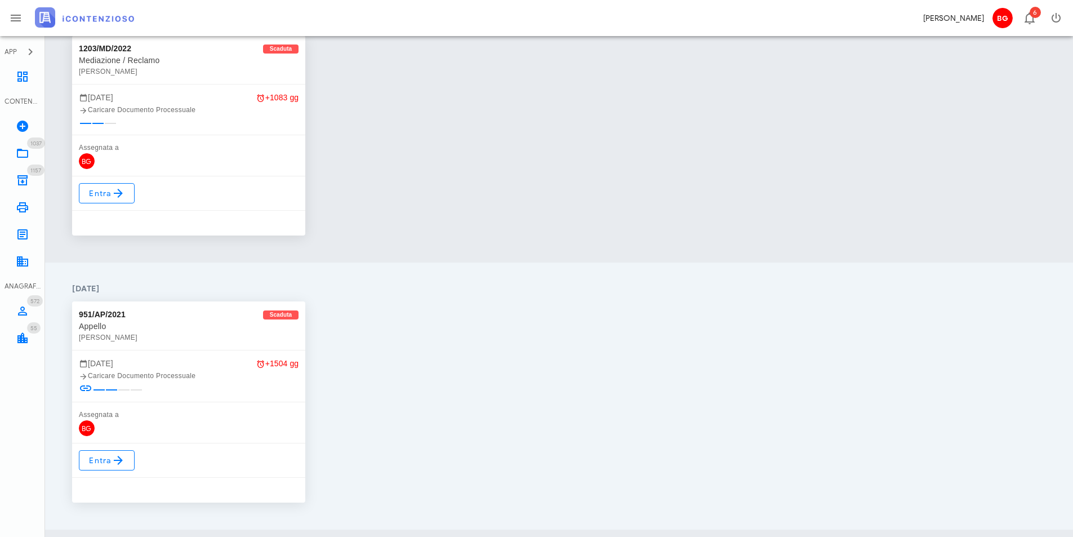
scroll to position [755, 0]
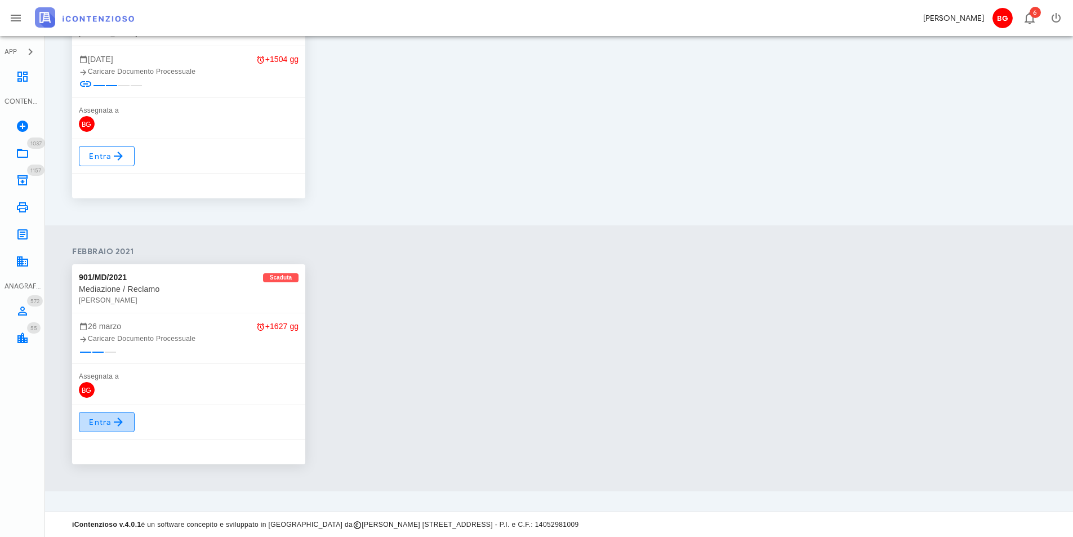
click at [86, 426] on link "Entra" at bounding box center [107, 422] width 56 height 20
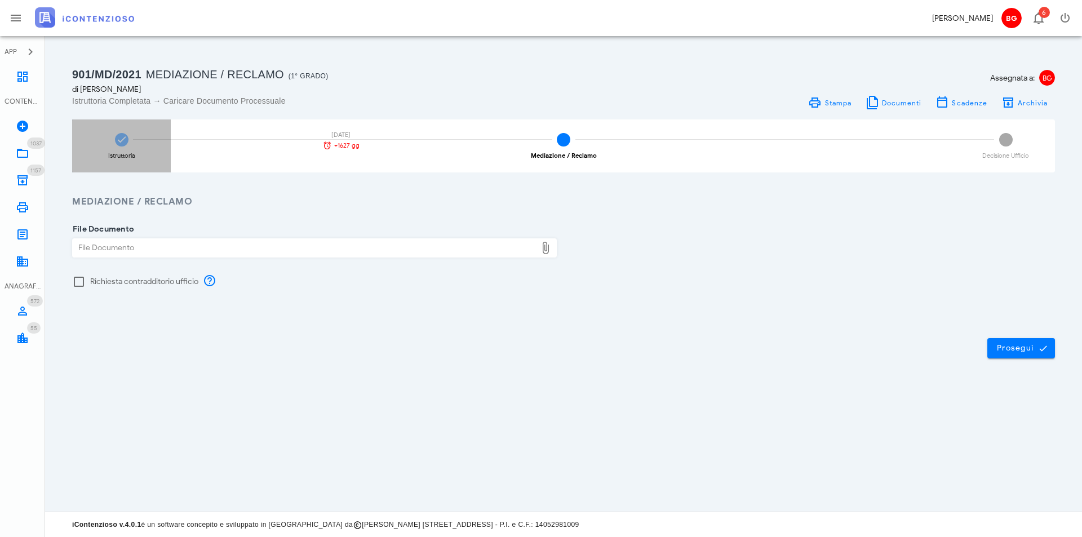
click at [111, 143] on div "Istruttoria 26/03/2021 +1627 gg" at bounding box center [121, 145] width 99 height 53
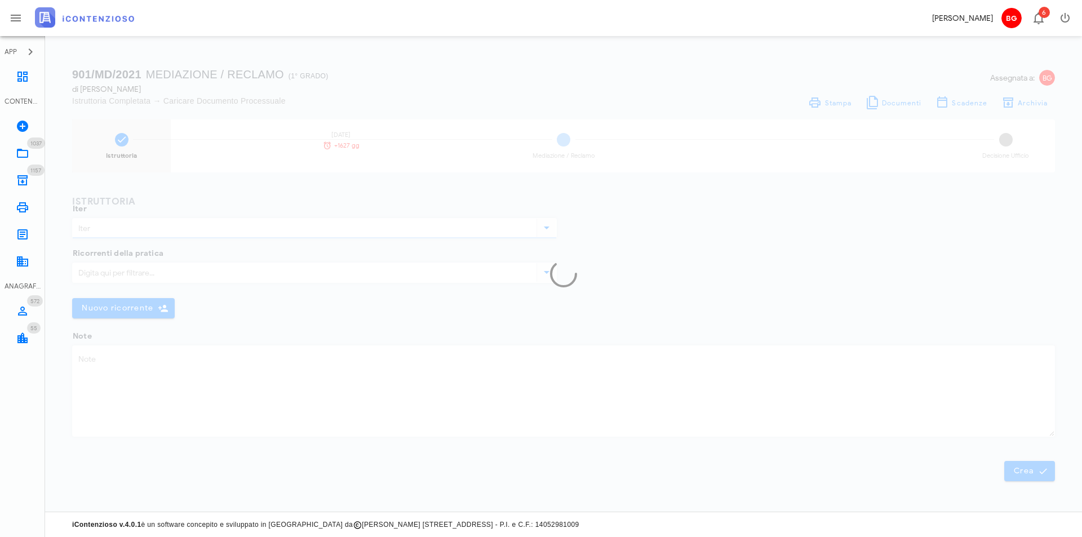
type input "Mediazione / Reclamo"
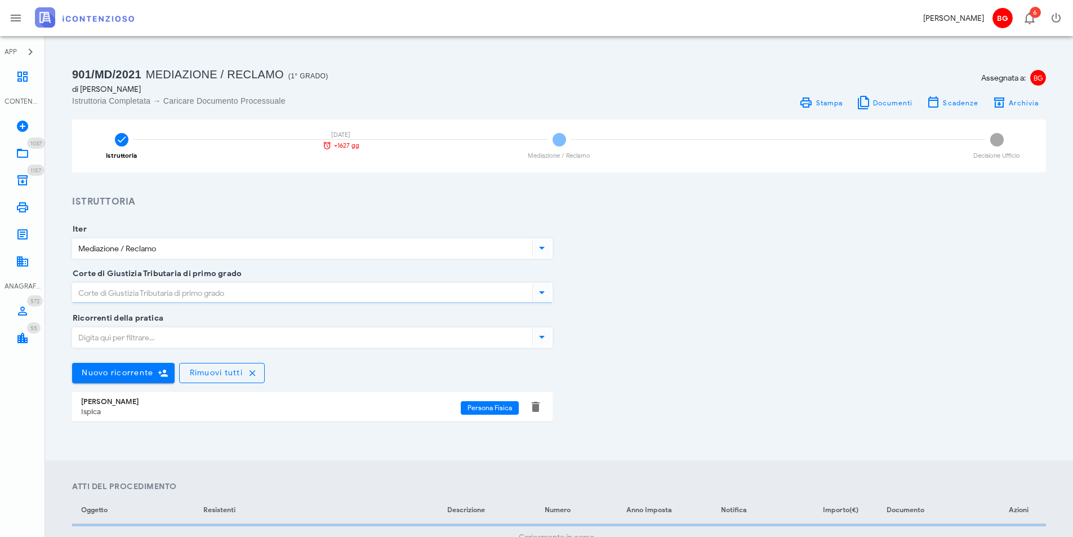
type input "Ragusa"
click at [17, 154] on icon at bounding box center [23, 153] width 14 height 14
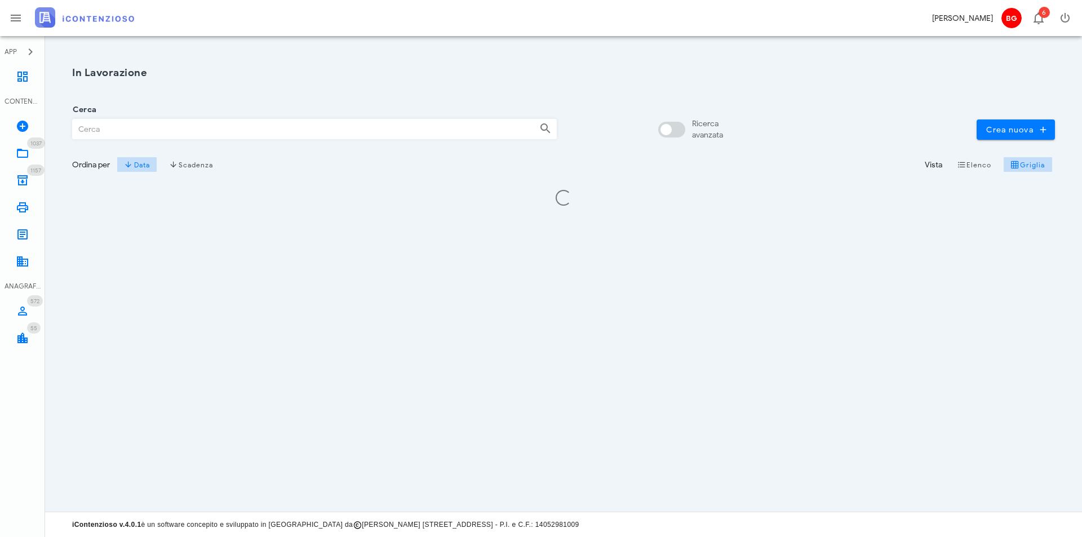
click at [123, 132] on input "Cerca" at bounding box center [301, 128] width 457 height 19
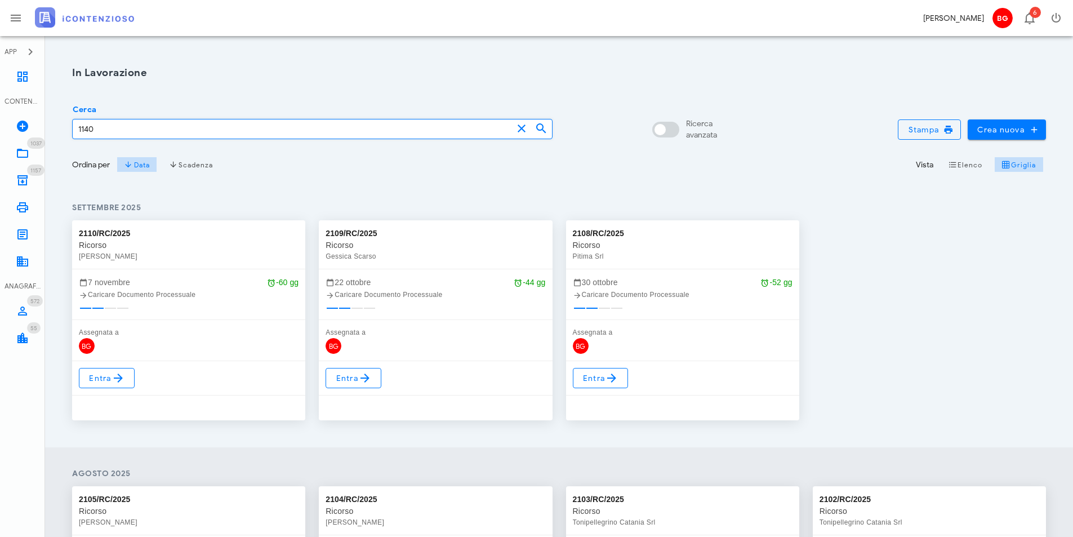
type input "1140"
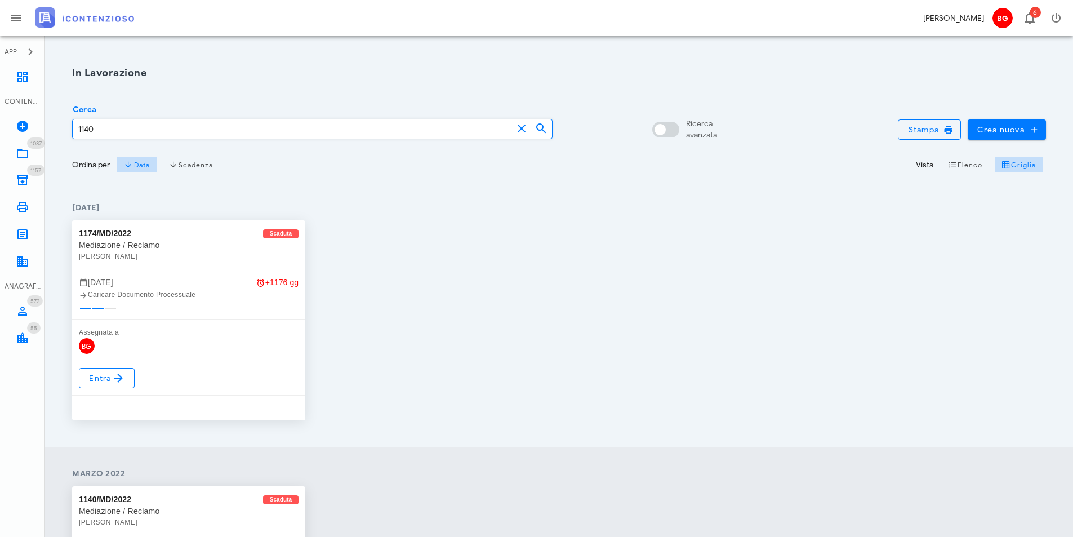
scroll to position [394, 0]
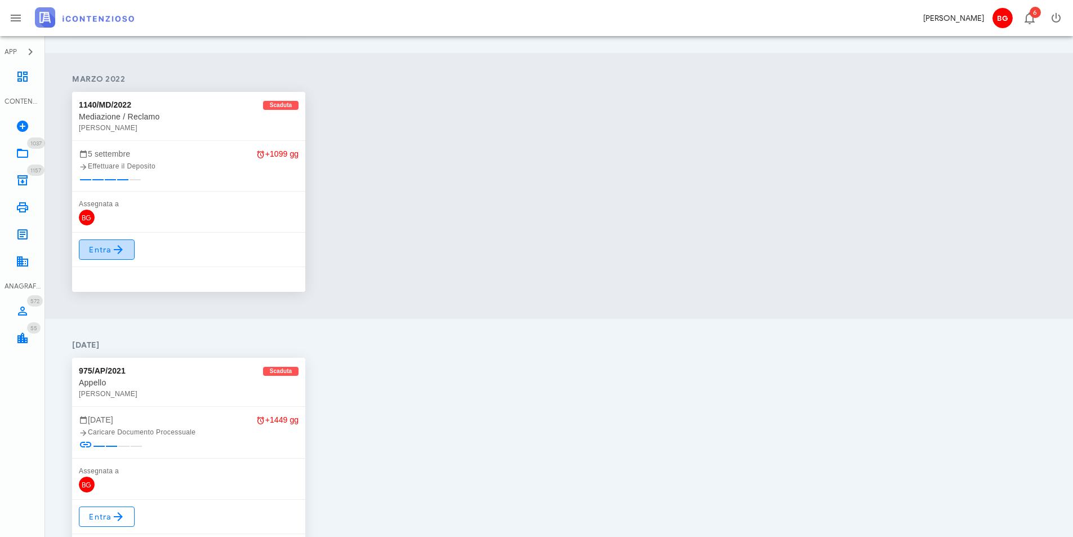
click at [102, 248] on span "Entra" at bounding box center [106, 250] width 37 height 14
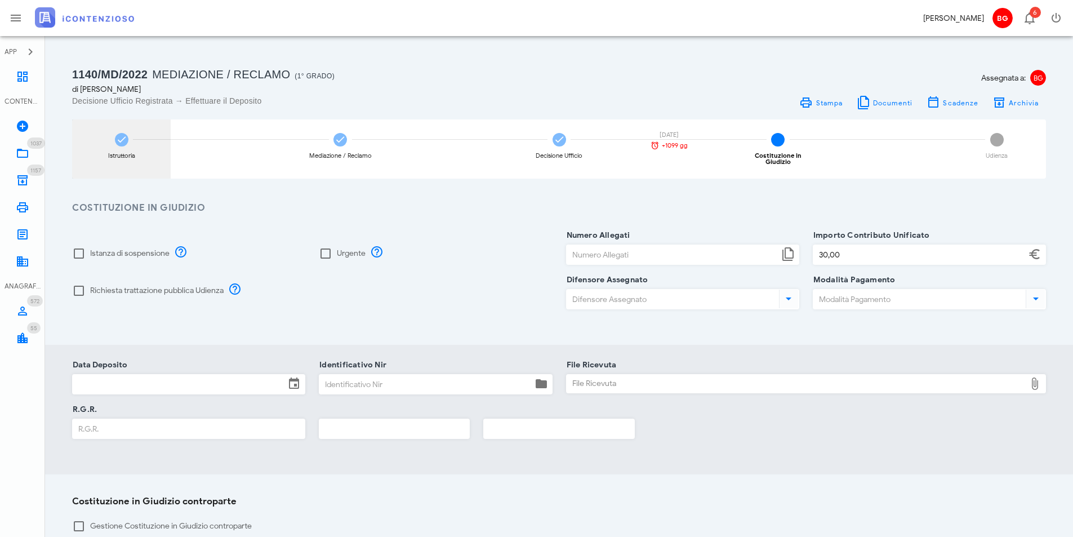
click at [122, 148] on div "Istruttoria" at bounding box center [121, 148] width 99 height 59
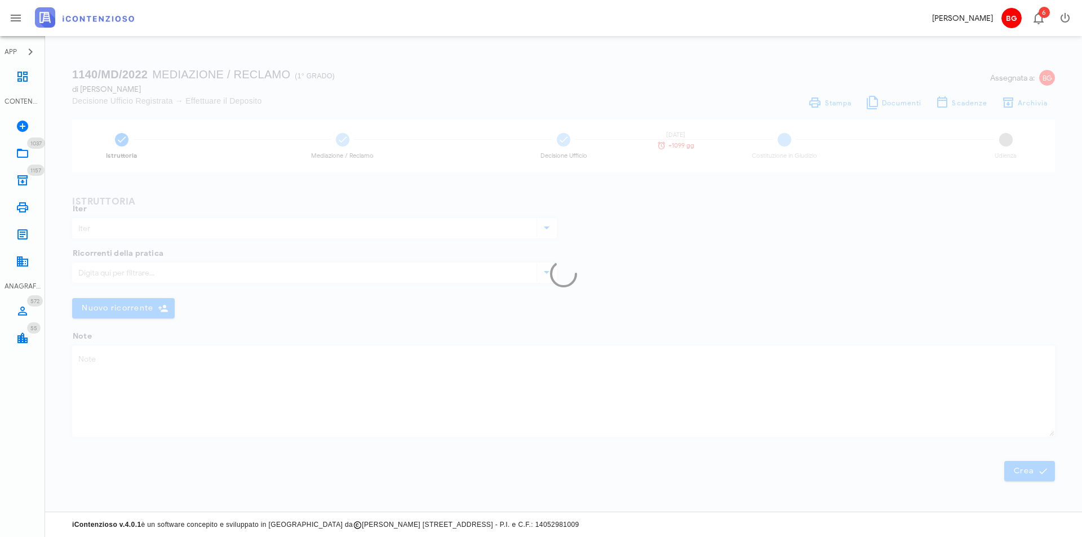
type input "Mediazione / Reclamo"
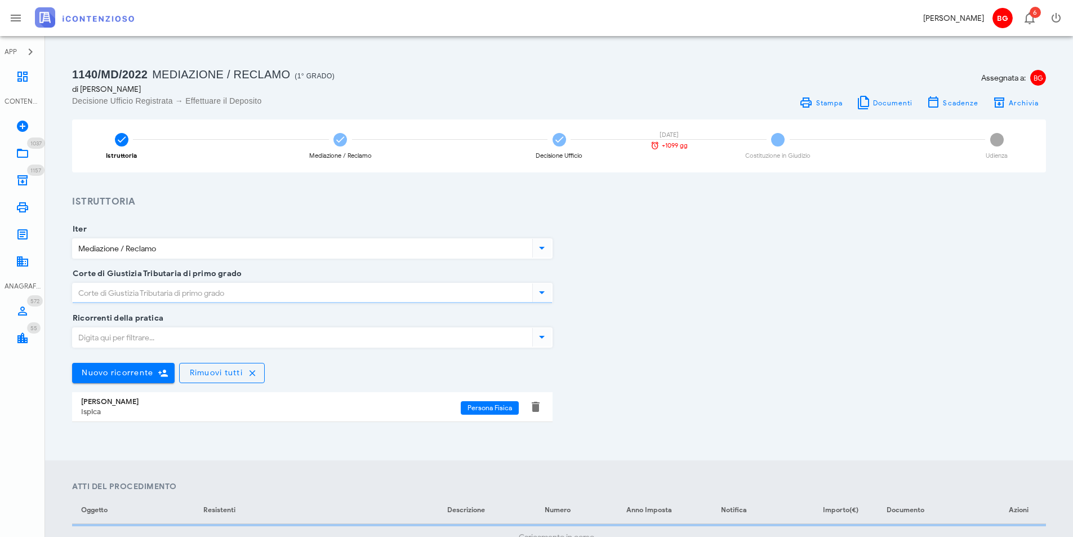
type input "Ragusa"
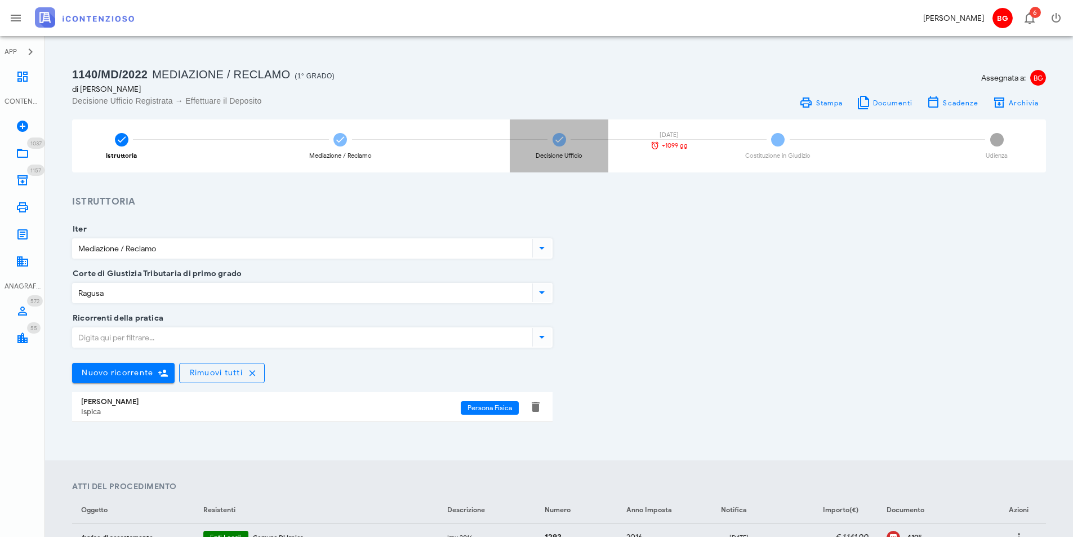
click at [542, 157] on div "Decisione Ufficio" at bounding box center [559, 156] width 47 height 6
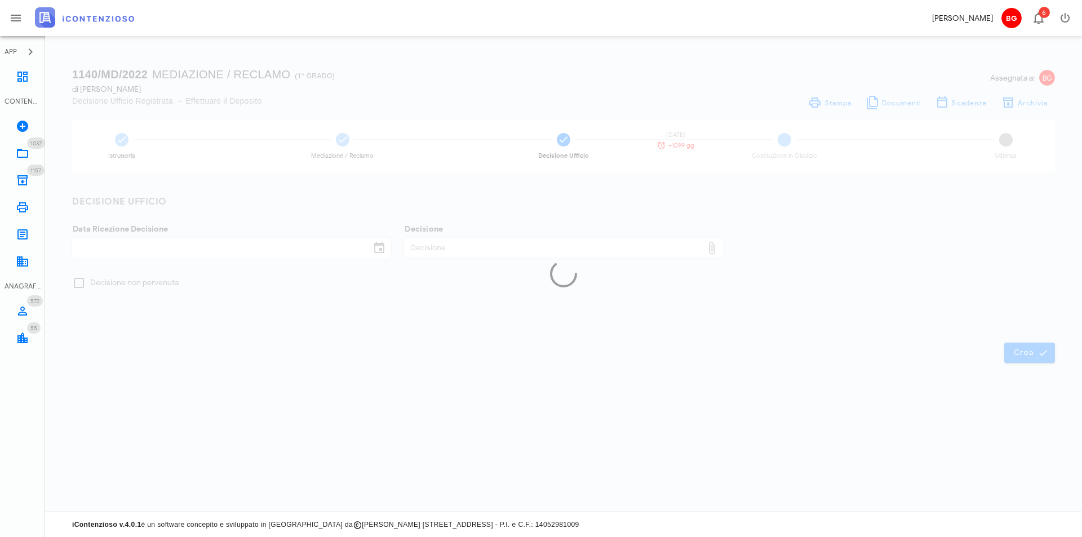
checkbox input "true"
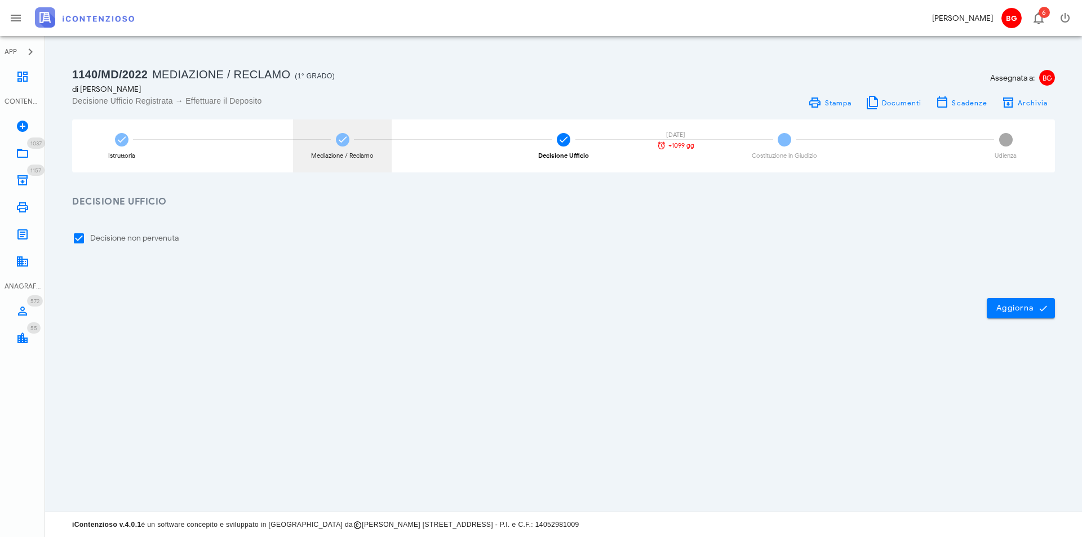
click at [335, 155] on div "Mediazione / Reclamo" at bounding box center [342, 156] width 63 height 6
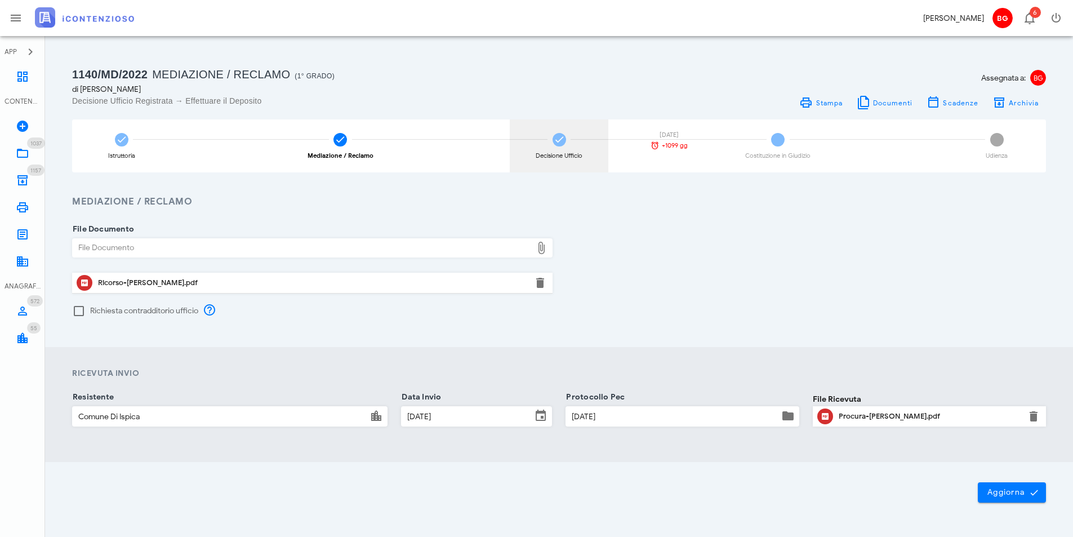
click at [577, 153] on div "Decisione Ufficio" at bounding box center [559, 156] width 47 height 6
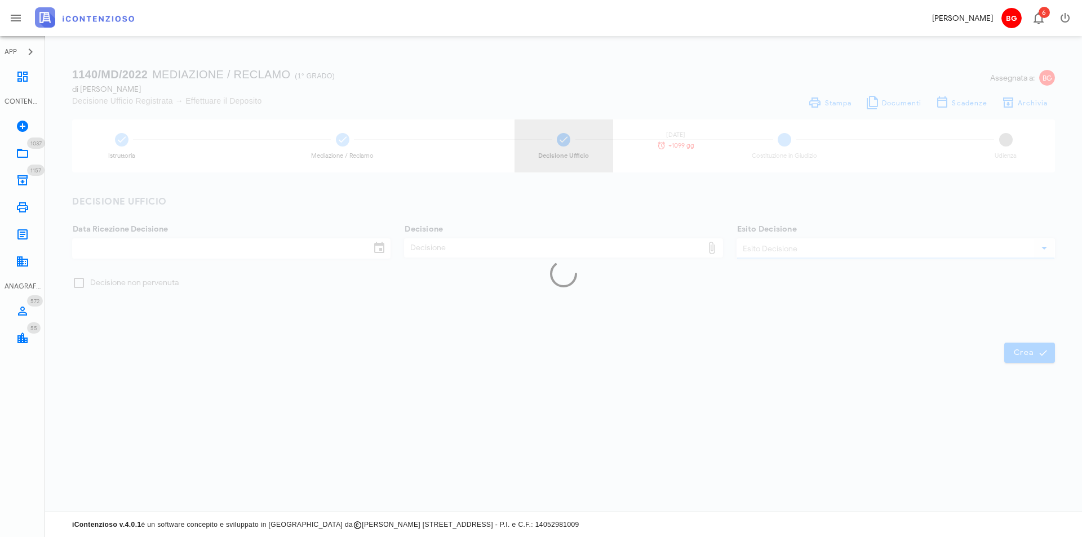
checkbox input "true"
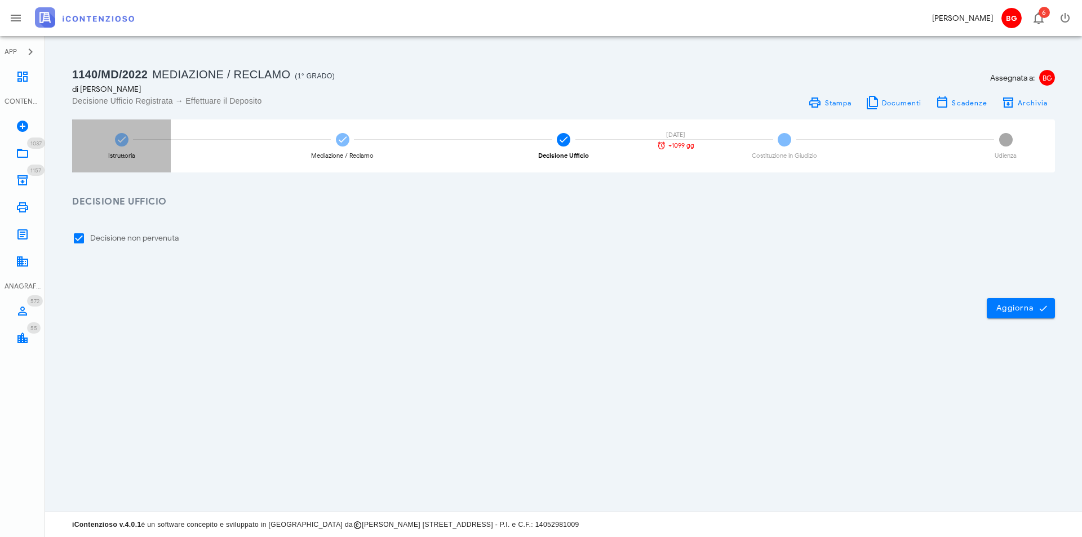
click at [125, 161] on div "Istruttoria" at bounding box center [121, 145] width 99 height 53
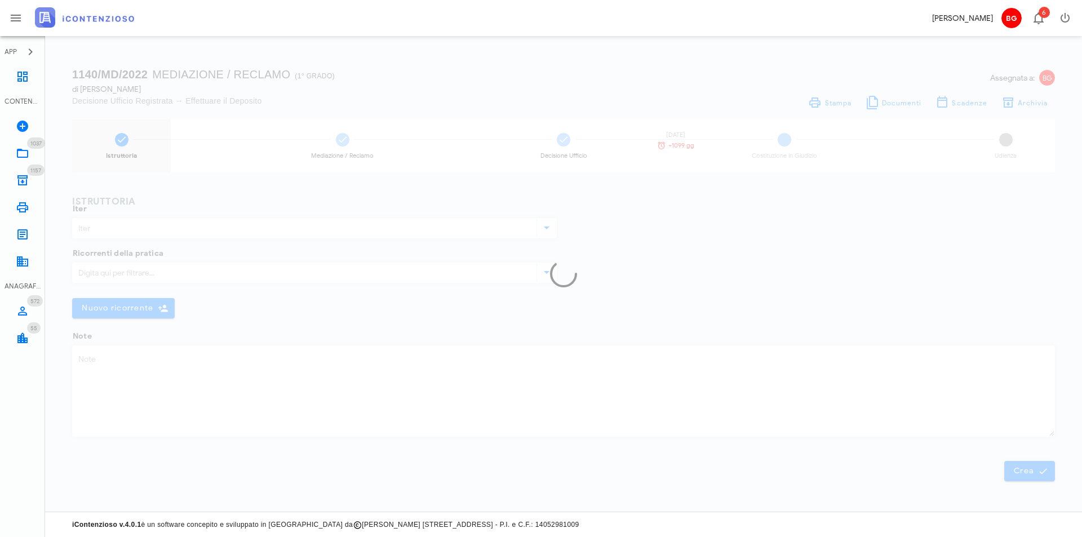
type input "Mediazione / Reclamo"
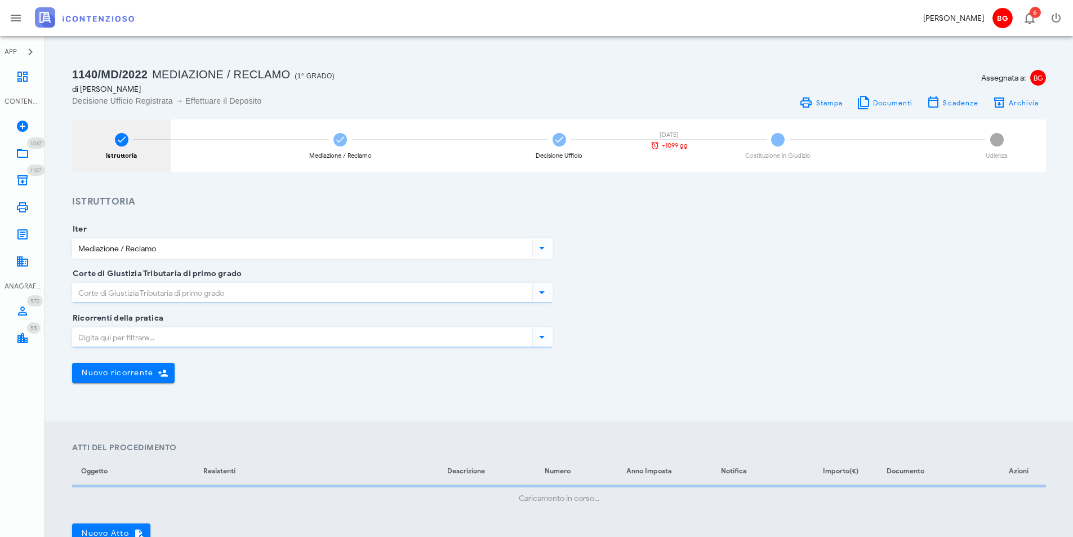
type input "Ragusa"
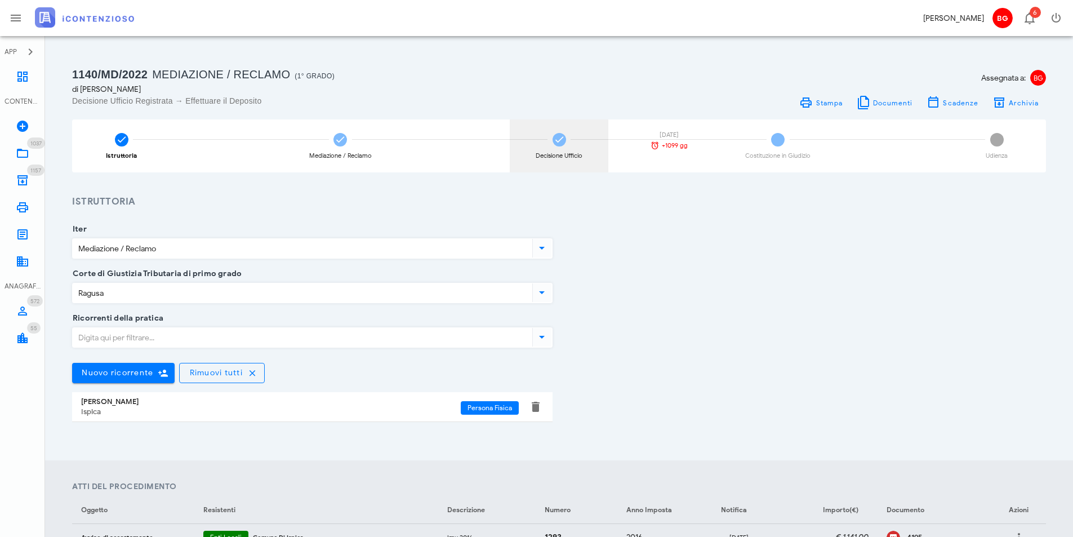
click at [569, 141] on div "Decisione Ufficio" at bounding box center [559, 145] width 99 height 53
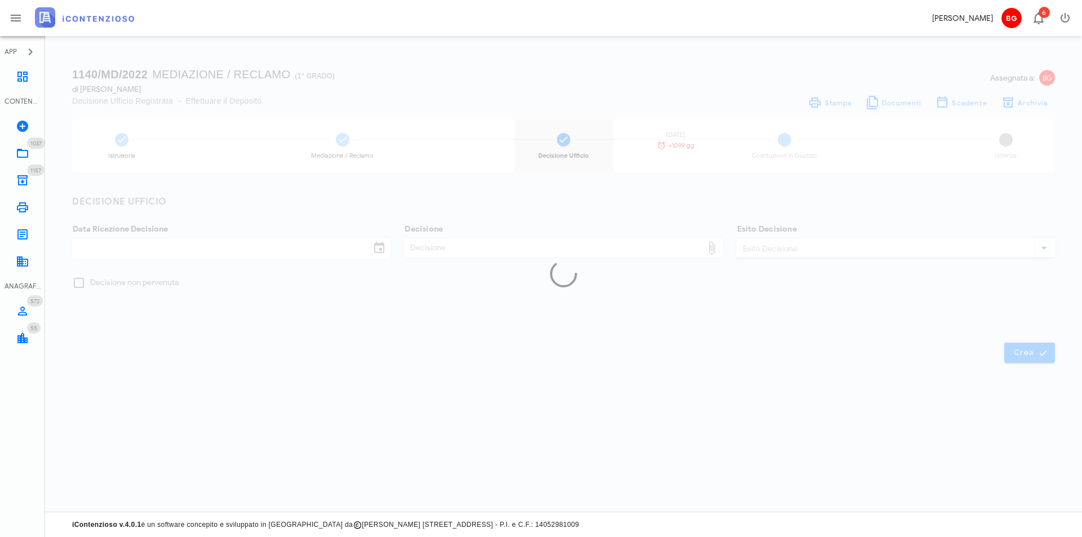
checkbox input "true"
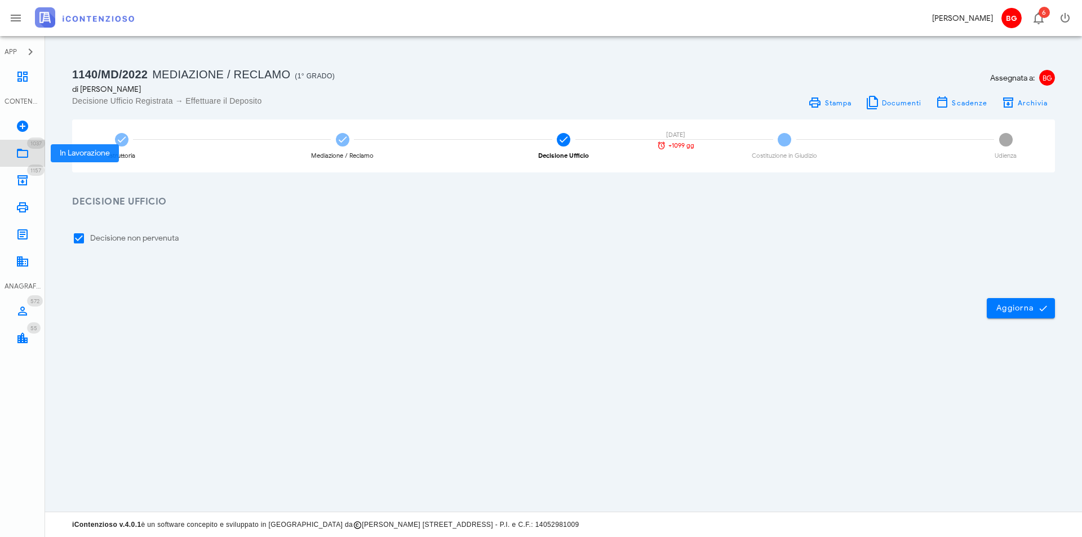
click at [24, 151] on icon at bounding box center [23, 153] width 14 height 14
